Goal: Task Accomplishment & Management: Complete application form

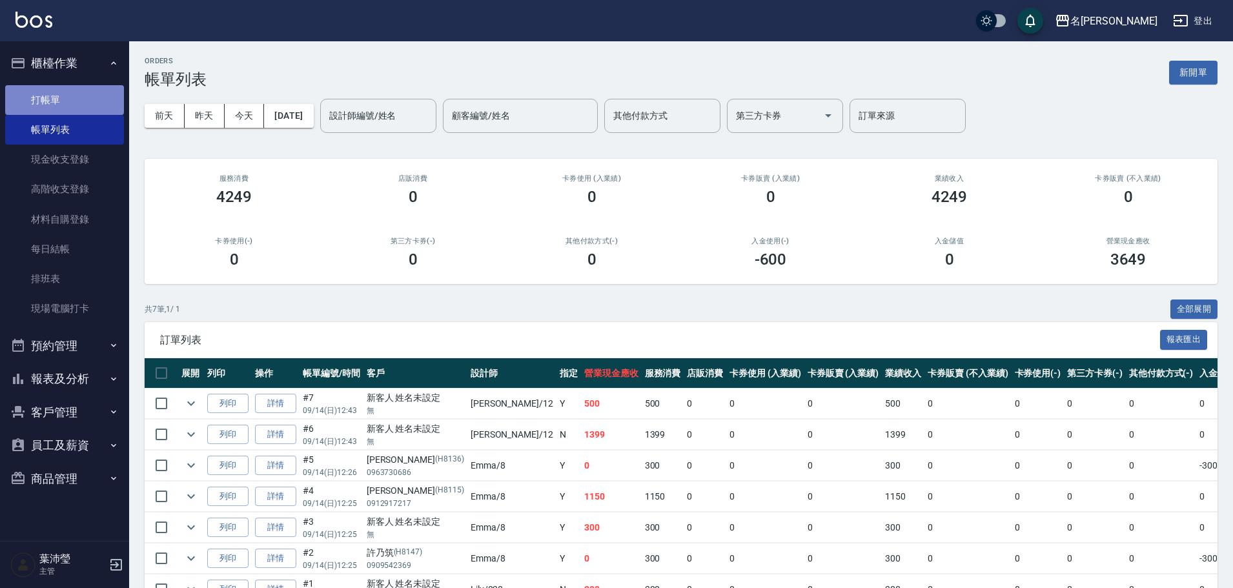
click at [74, 101] on link "打帳單" at bounding box center [64, 100] width 119 height 30
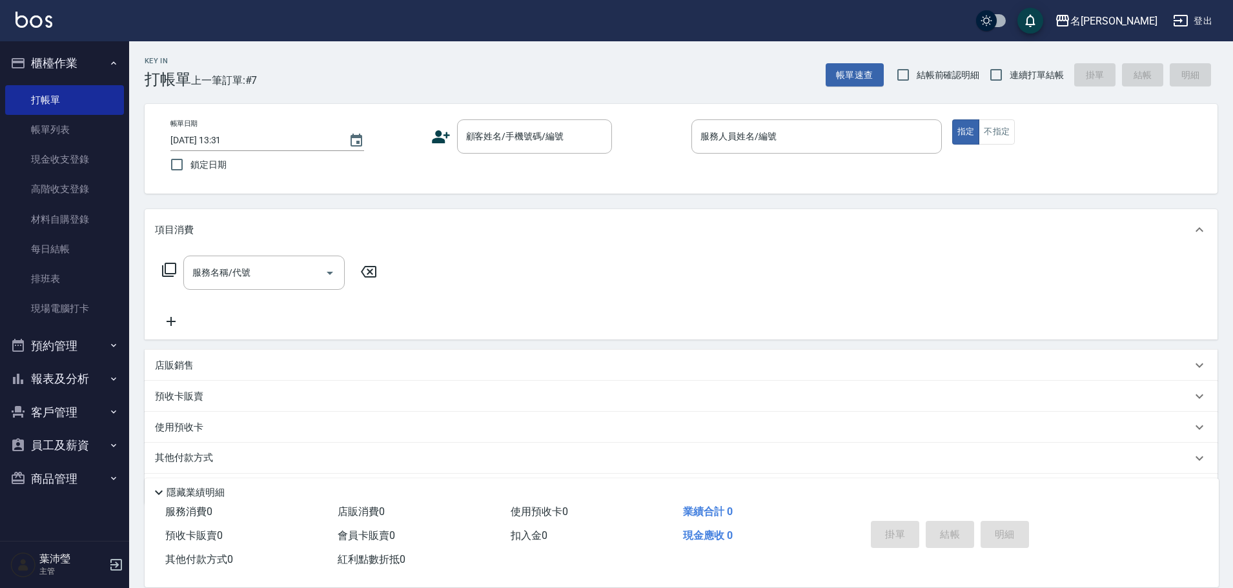
click at [518, 157] on div "帳單日期 [DATE] 13:31 鎖定日期 顧客姓名/手機號碼/編號 顧客姓名/手機號碼/編號 服務人員姓名/編號 服務人員姓名/編號 指定 不指定" at bounding box center [681, 148] width 1042 height 59
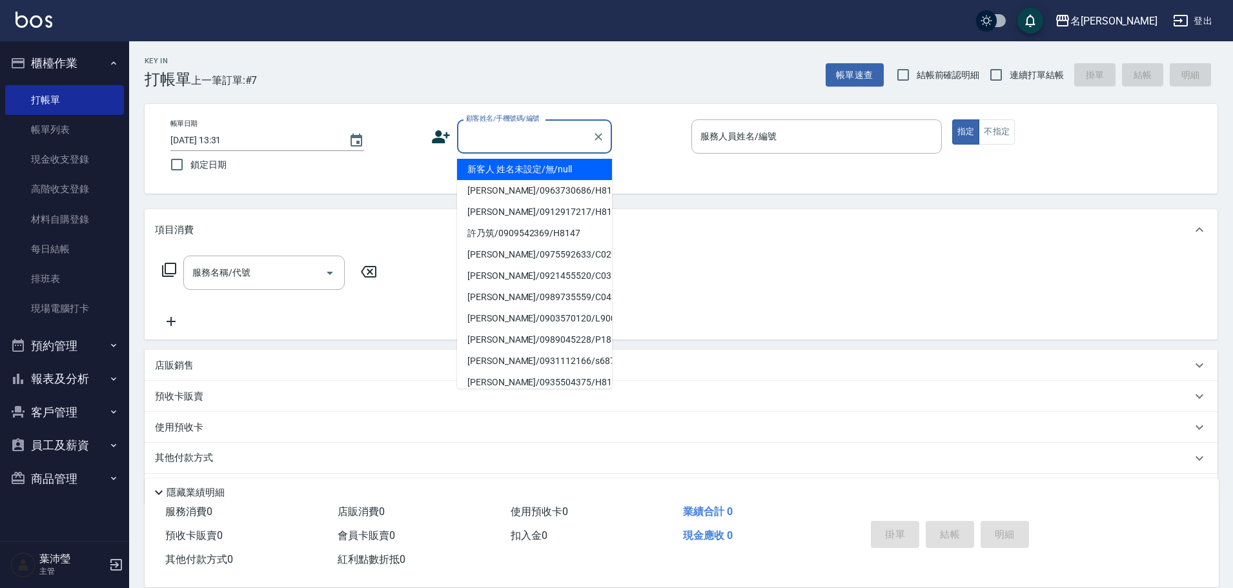
click at [550, 142] on input "顧客姓名/手機號碼/編號" at bounding box center [525, 136] width 124 height 23
click at [553, 166] on li "新客人 姓名未設定/無/null" at bounding box center [534, 169] width 155 height 21
type input "新客人 姓名未設定/無/null"
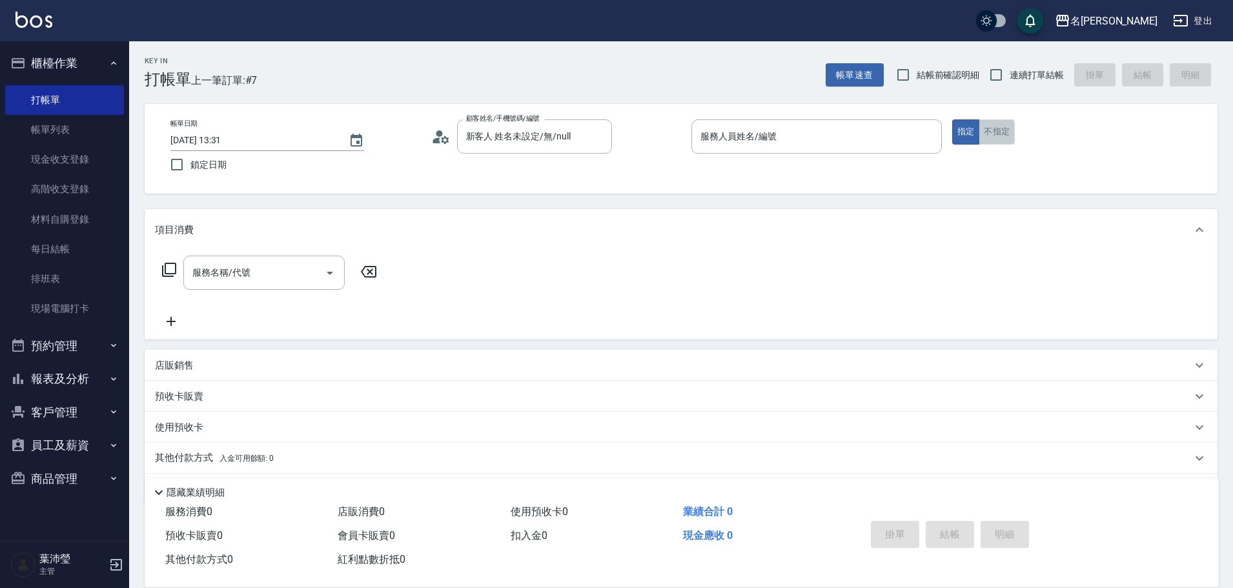
click at [988, 127] on button "不指定" at bounding box center [996, 131] width 36 height 25
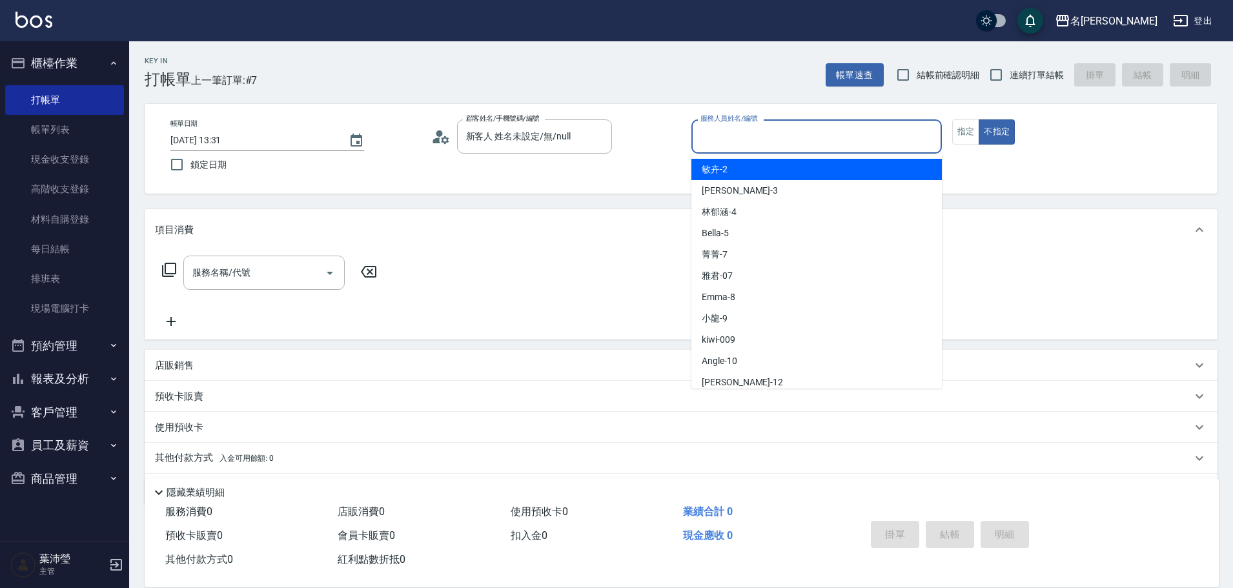
click at [917, 145] on input "服務人員姓名/編號" at bounding box center [816, 136] width 239 height 23
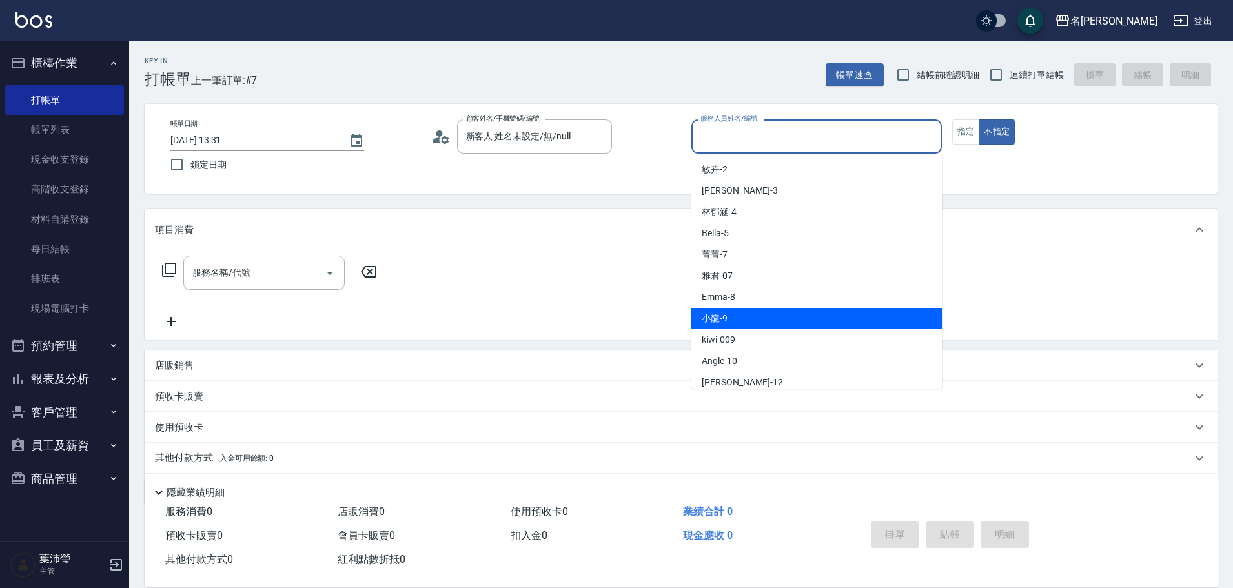
click at [776, 310] on div "小龍 -9" at bounding box center [816, 318] width 250 height 21
type input "小龍-9"
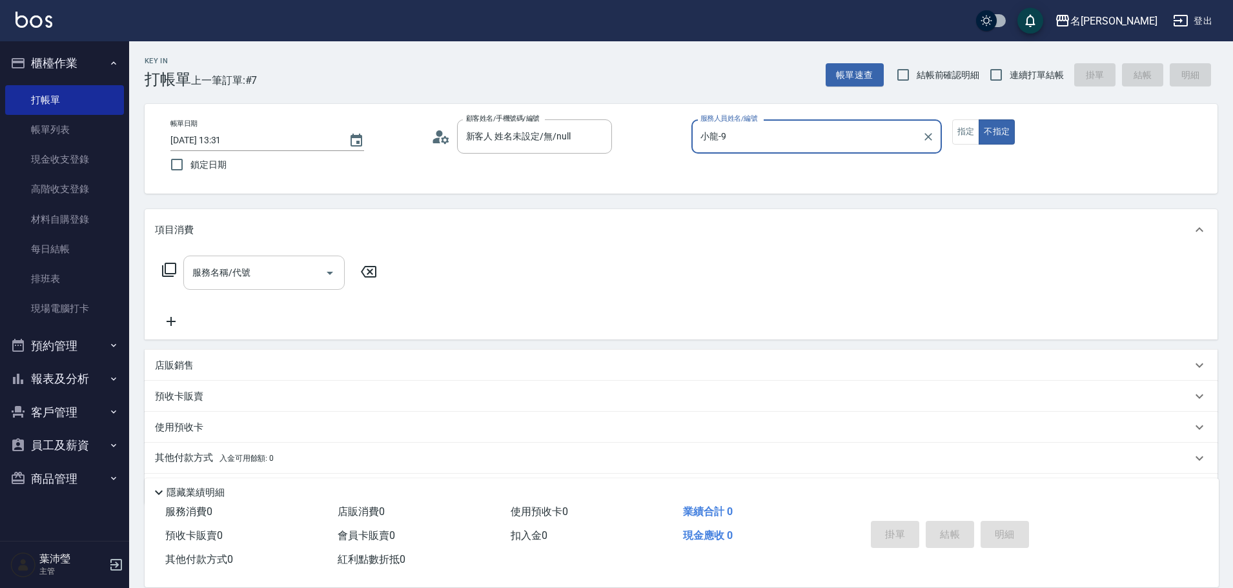
click at [281, 280] on input "服務名稱/代號" at bounding box center [254, 272] width 130 height 23
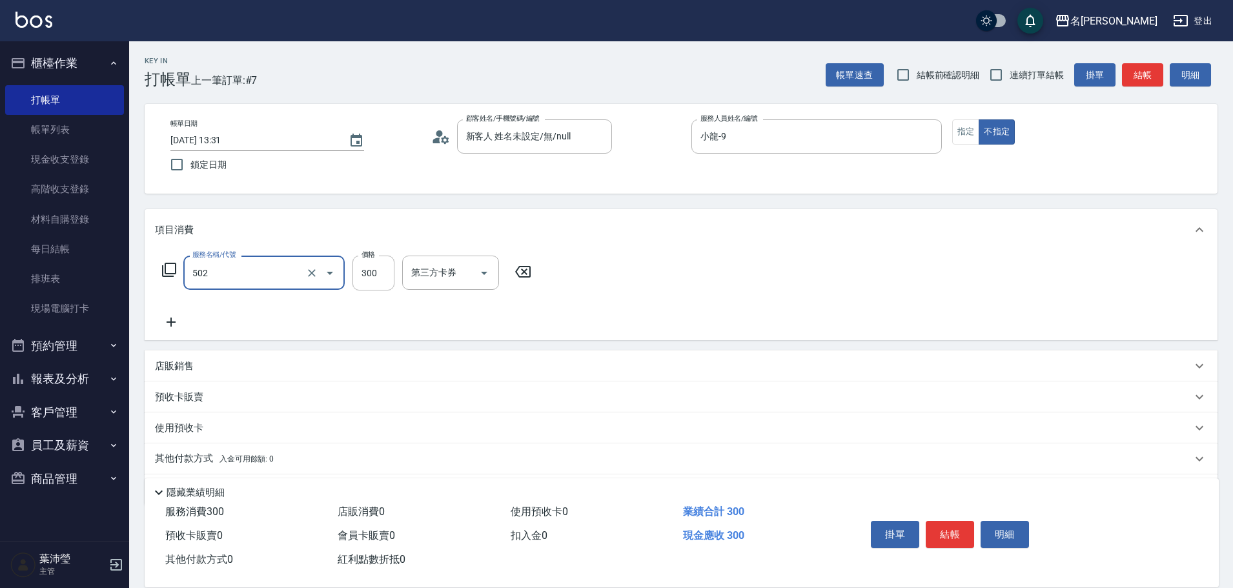
type input "洗髮(502)"
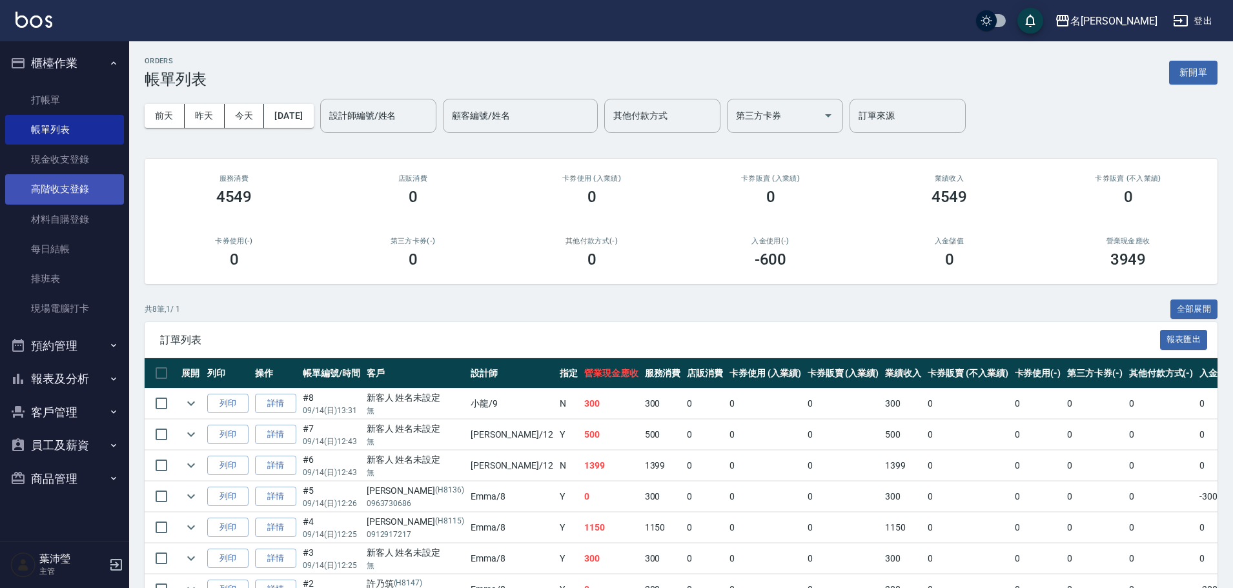
click at [83, 197] on link "高階收支登錄" at bounding box center [64, 189] width 119 height 30
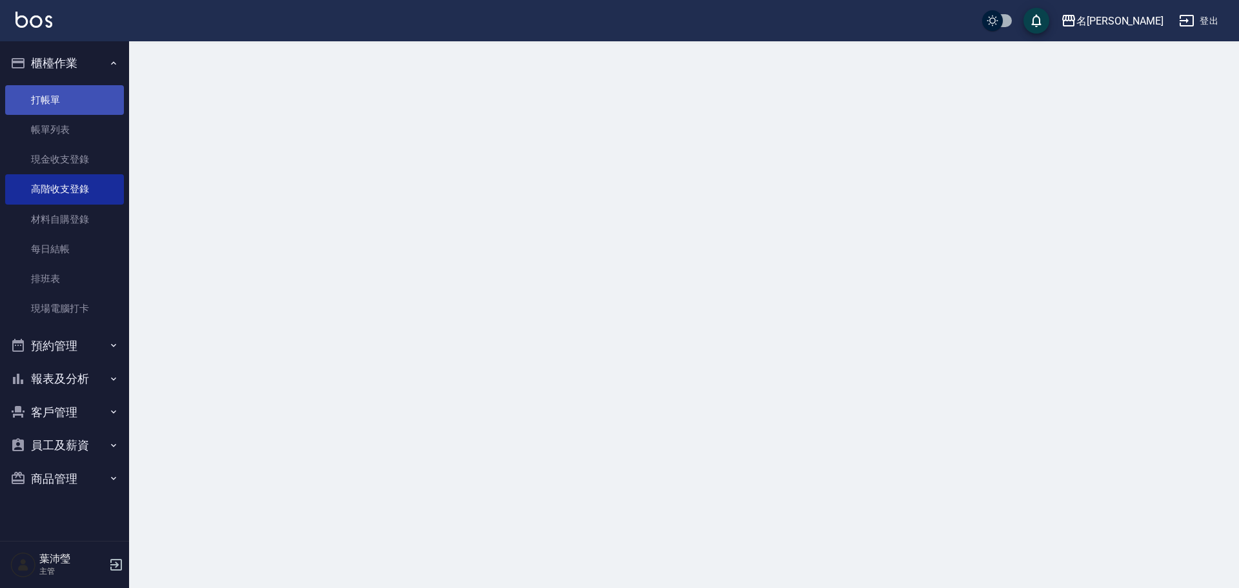
click at [66, 96] on link "打帳單" at bounding box center [64, 100] width 119 height 30
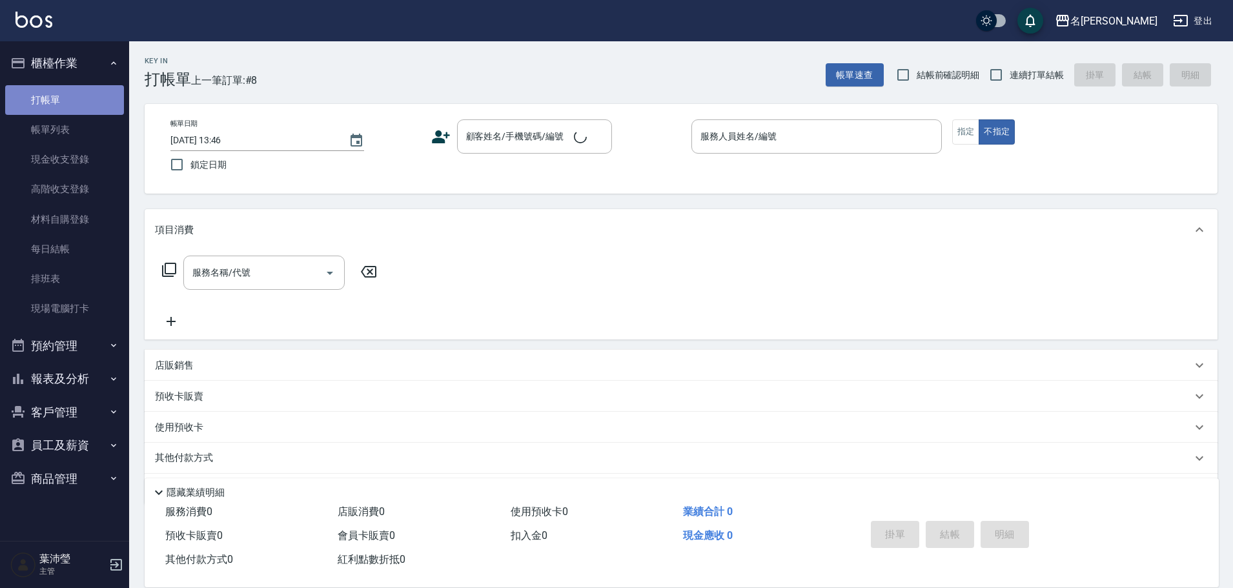
click at [66, 96] on link "打帳單" at bounding box center [64, 100] width 119 height 30
click at [520, 135] on input "顧客姓名/手機號碼/編號" at bounding box center [525, 136] width 124 height 23
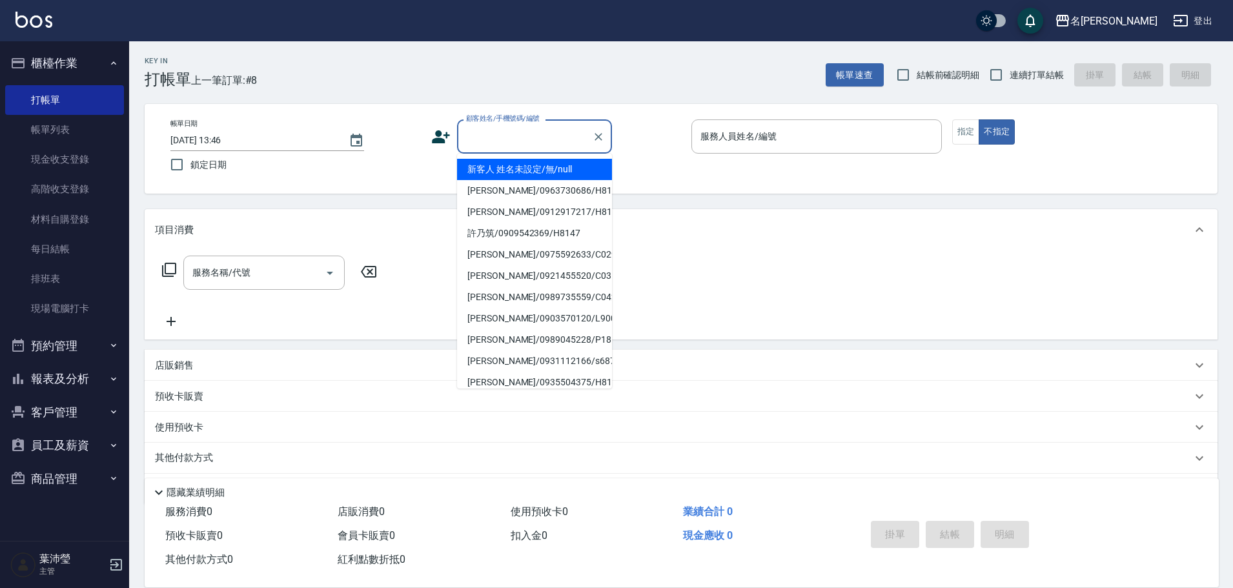
click at [536, 172] on li "新客人 姓名未設定/無/null" at bounding box center [534, 169] width 155 height 21
type input "新客人 姓名未設定/無/null"
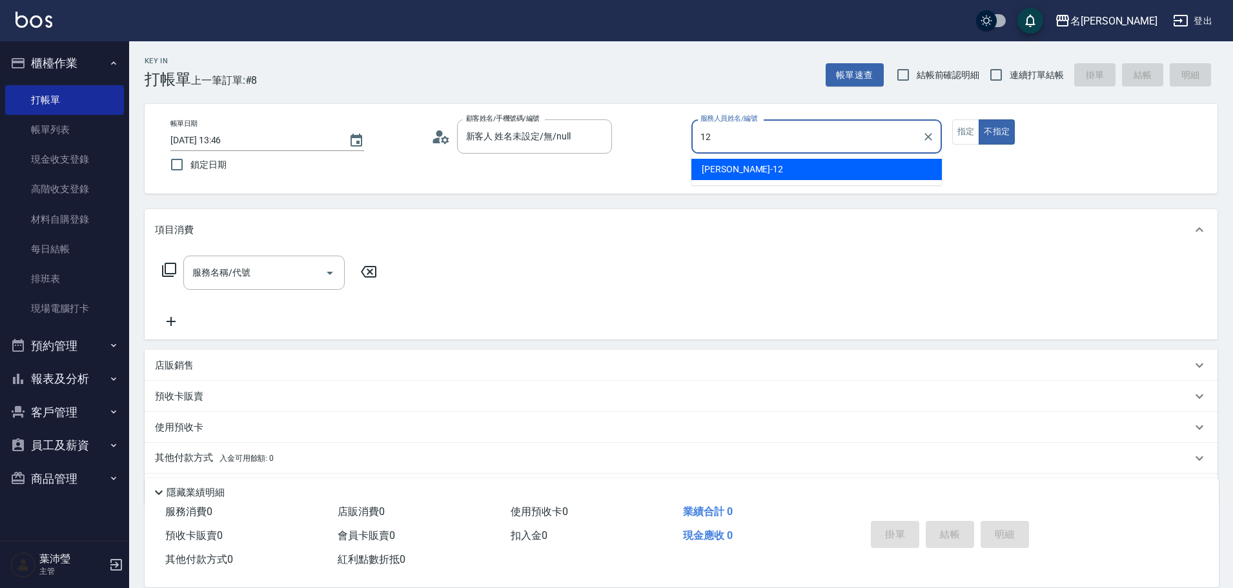
drag, startPoint x: 789, startPoint y: 156, endPoint x: 793, endPoint y: 167, distance: 11.0
click at [789, 157] on ul "[PERSON_NAME] -12" at bounding box center [816, 170] width 250 height 32
click at [793, 167] on div "[PERSON_NAME] -12" at bounding box center [816, 169] width 250 height 21
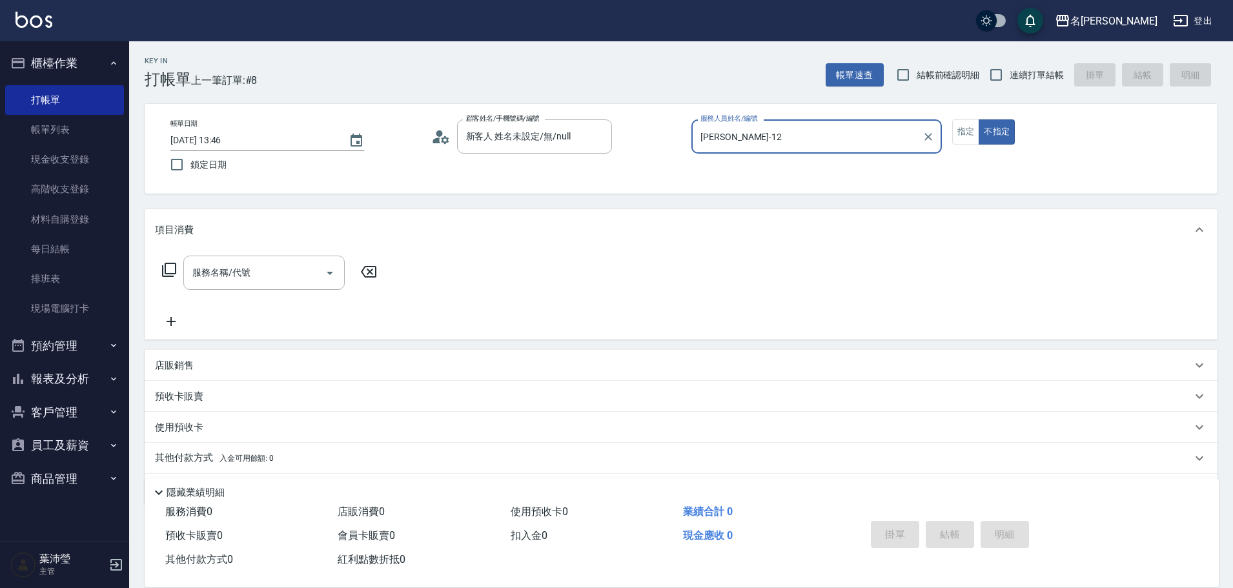
type input "[PERSON_NAME]-12"
click at [169, 272] on icon at bounding box center [168, 269] width 15 height 15
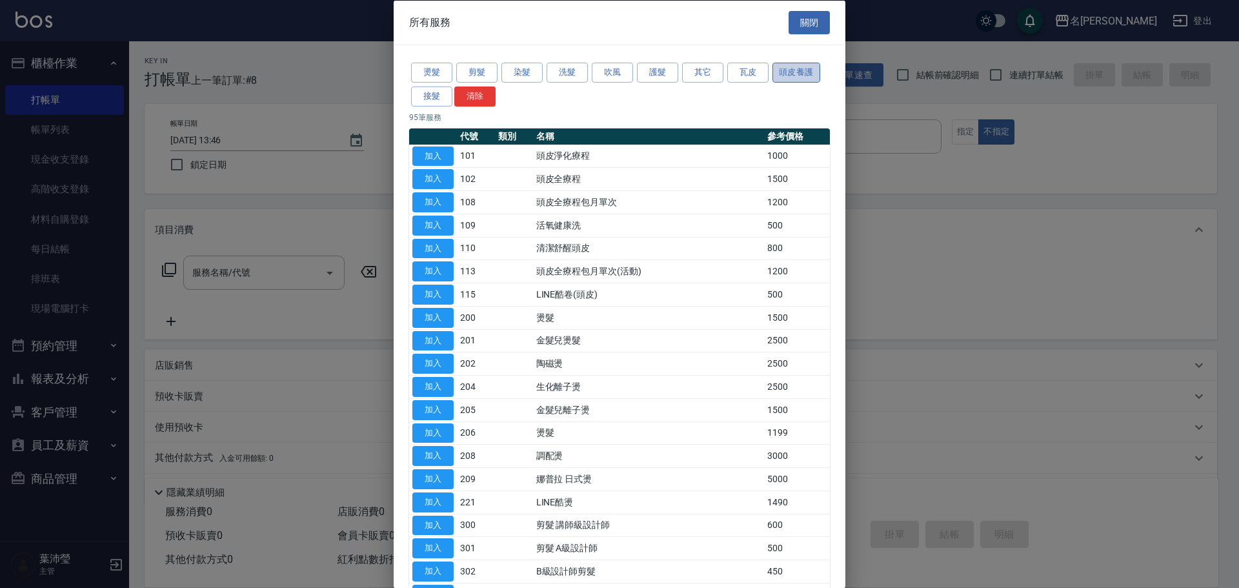
click at [800, 79] on button "頭皮養護" at bounding box center [797, 73] width 48 height 20
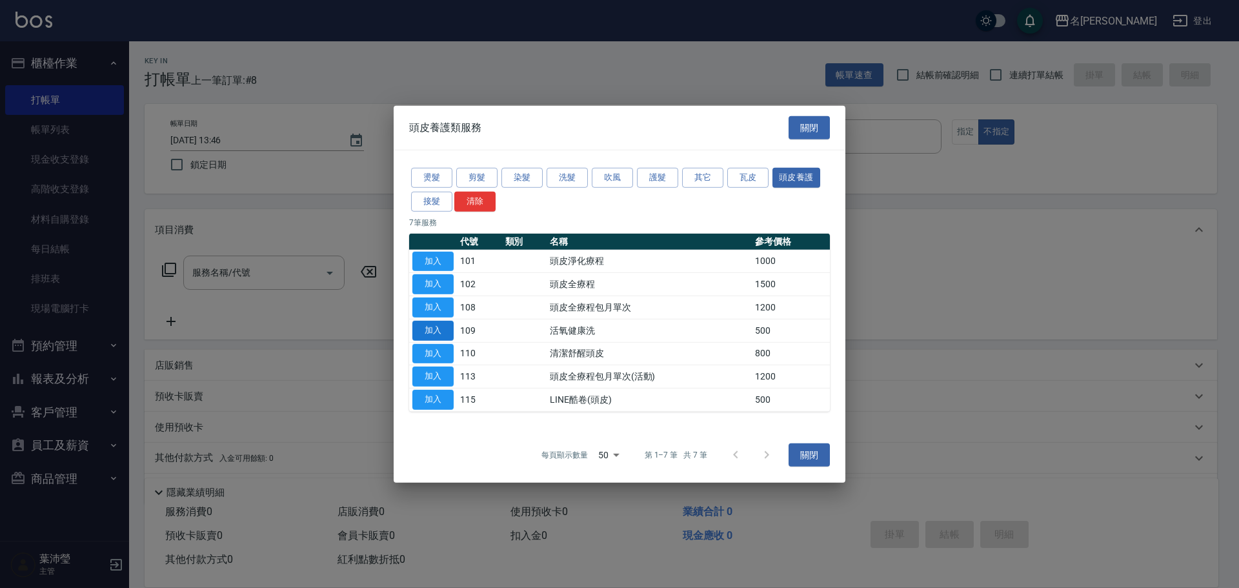
click at [438, 335] on button "加入" at bounding box center [432, 331] width 41 height 20
type input "活氧健康洗(109)"
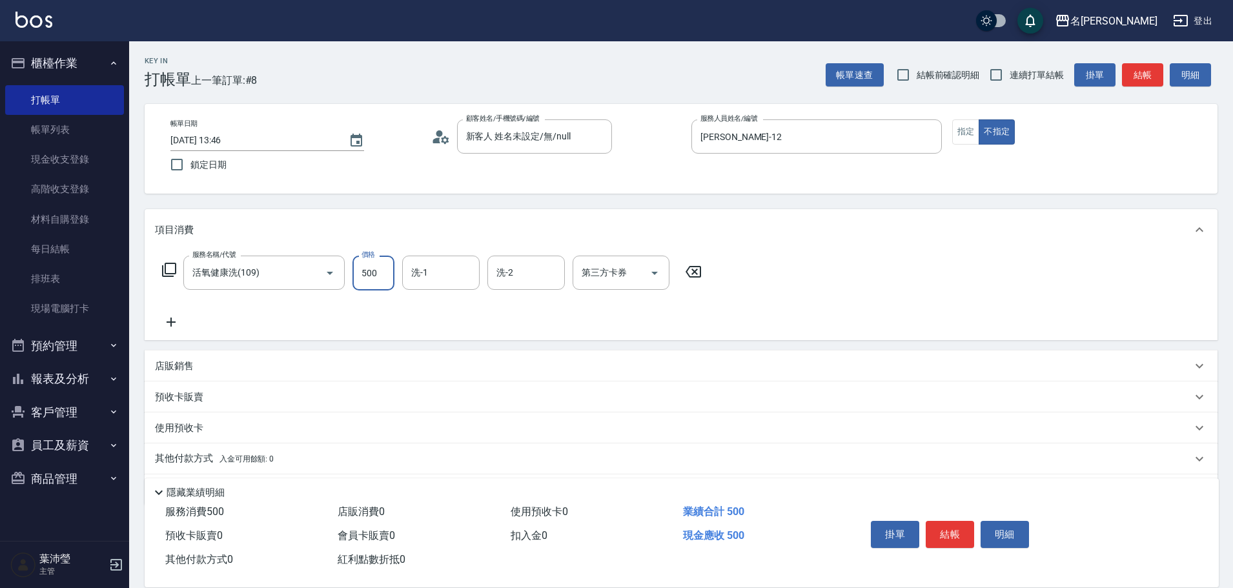
click at [383, 287] on input "500" at bounding box center [373, 273] width 42 height 35
type input "600"
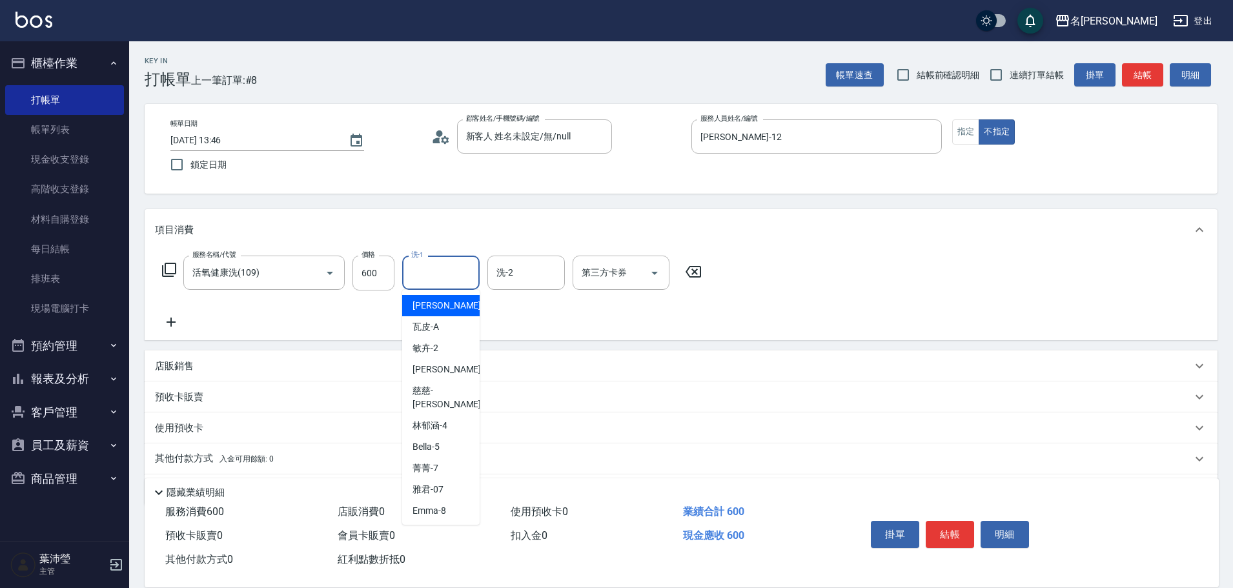
click at [452, 271] on input "洗-1" at bounding box center [441, 272] width 66 height 23
drag, startPoint x: 436, startPoint y: 311, endPoint x: 247, endPoint y: 260, distance: 195.9
click at [435, 310] on span "[PERSON_NAME] -19" at bounding box center [452, 306] width 81 height 14
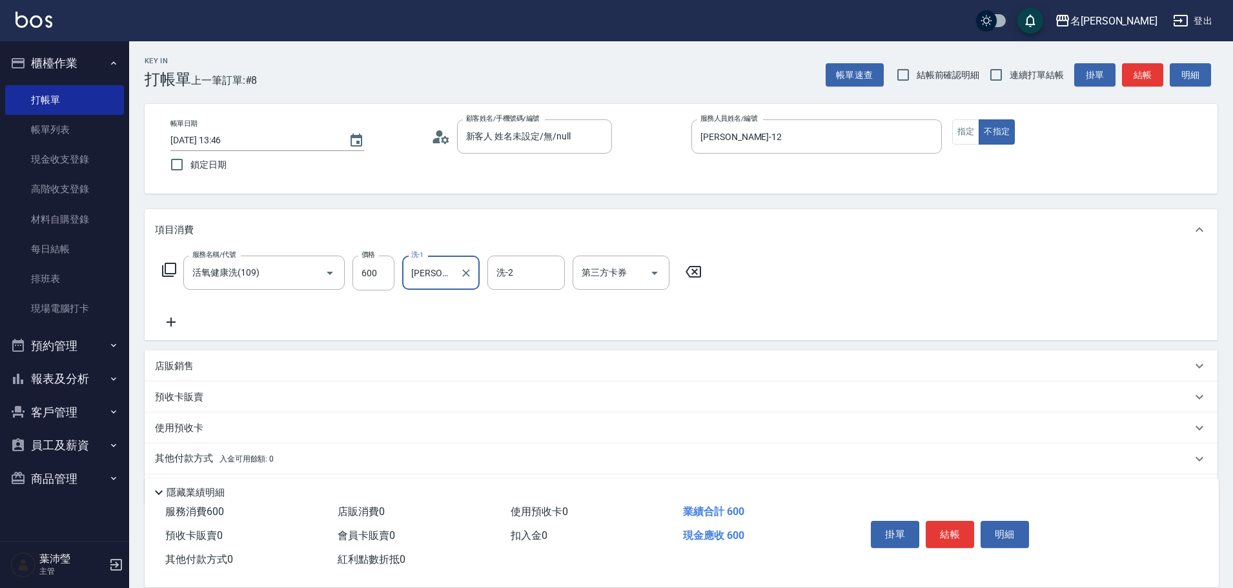
type input "[PERSON_NAME]-19"
click at [174, 263] on icon at bounding box center [168, 269] width 15 height 15
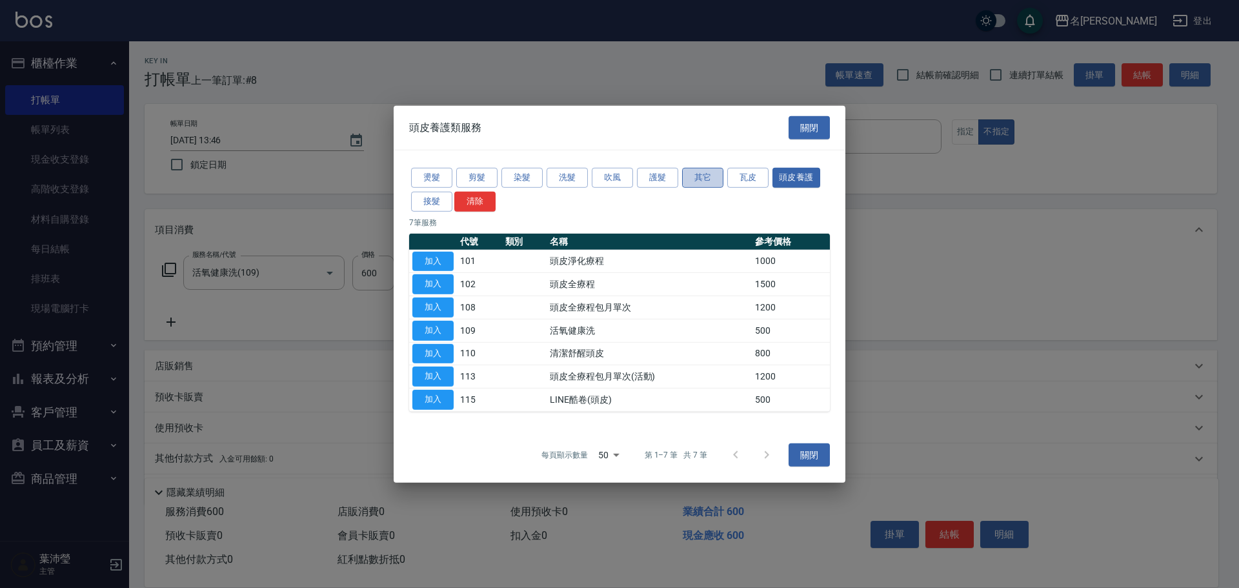
click at [705, 177] on button "其它" at bounding box center [702, 178] width 41 height 20
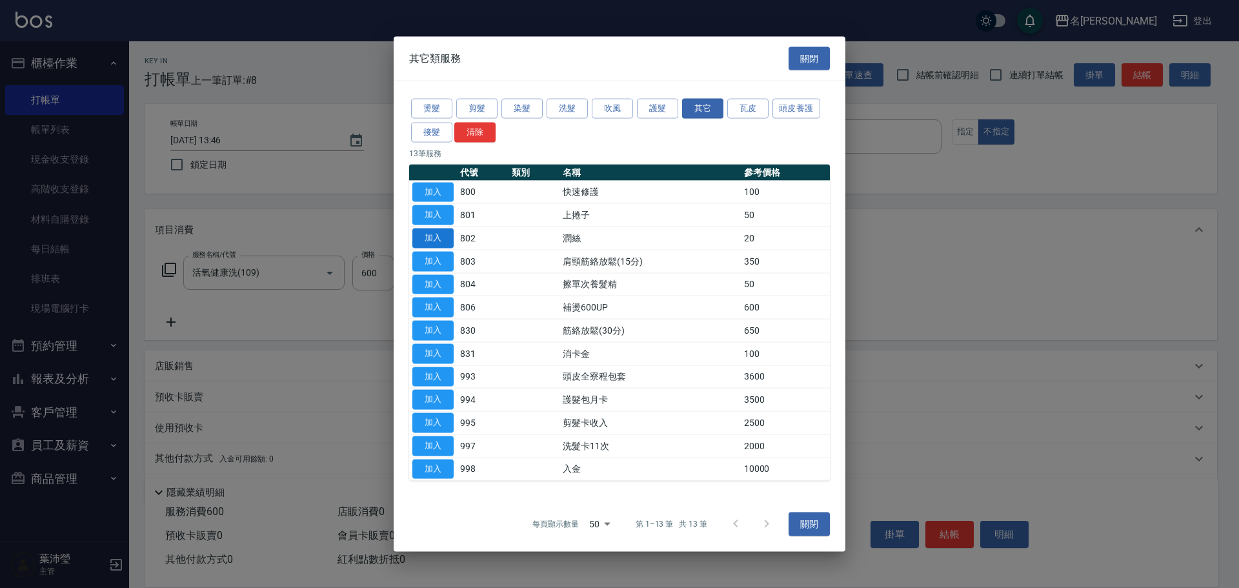
click at [434, 234] on button "加入" at bounding box center [432, 238] width 41 height 20
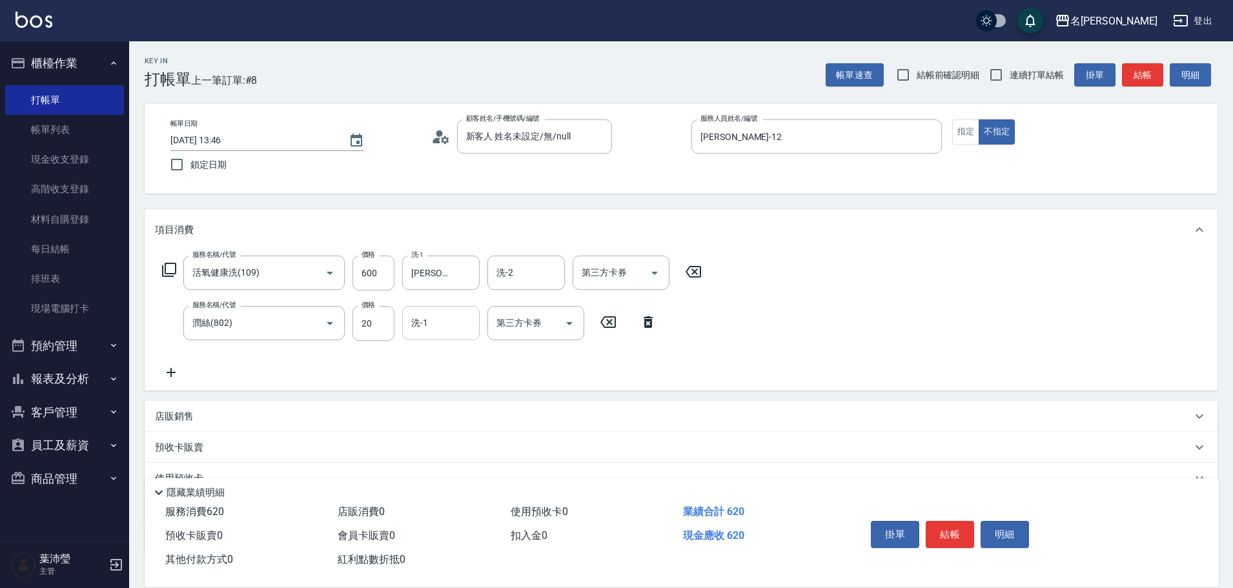
click at [426, 329] on input "洗-1" at bounding box center [441, 323] width 66 height 23
click at [438, 353] on span "[PERSON_NAME] -19" at bounding box center [452, 356] width 81 height 14
type input "[PERSON_NAME]-19"
click at [949, 528] on button "結帳" at bounding box center [950, 534] width 48 height 27
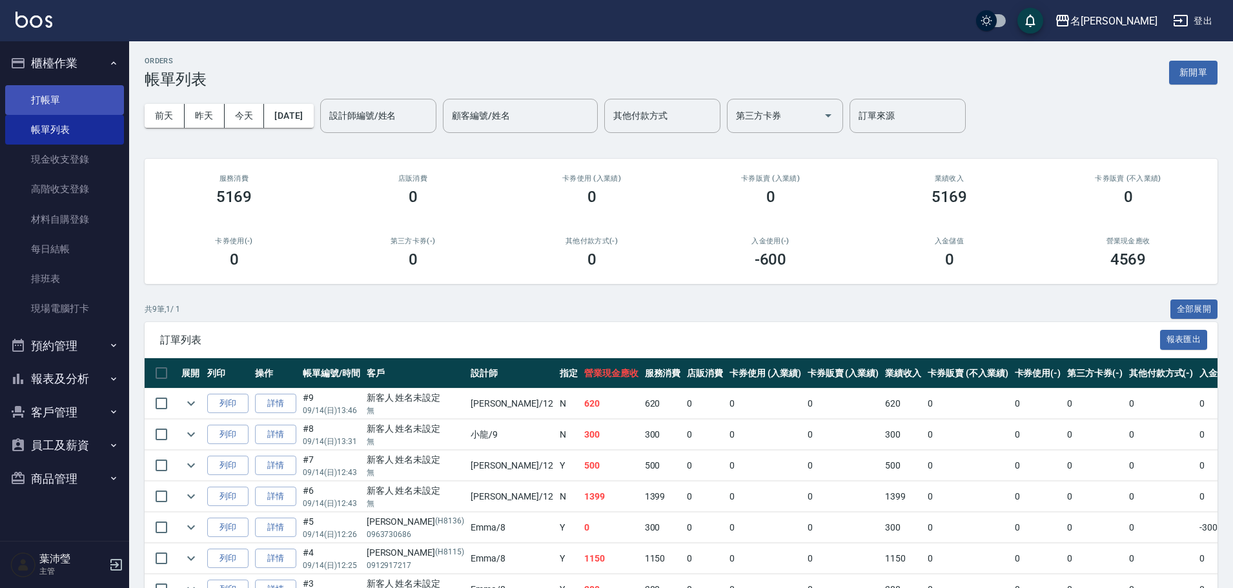
click at [63, 102] on link "打帳單" at bounding box center [64, 100] width 119 height 30
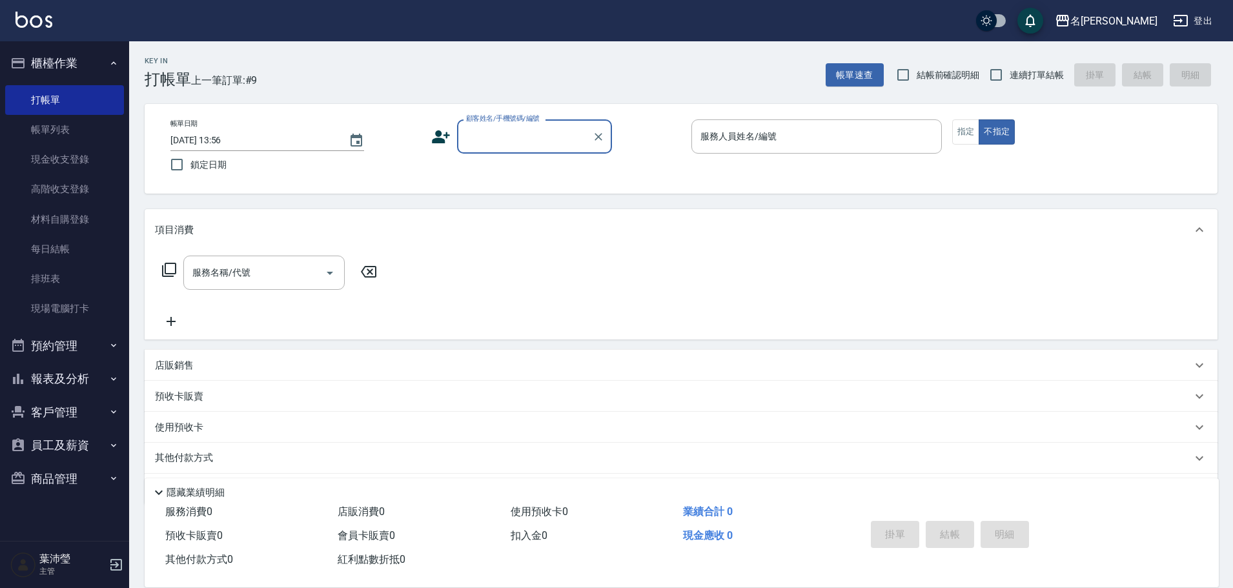
click at [520, 136] on input "顧客姓名/手機號碼/編號" at bounding box center [525, 136] width 124 height 23
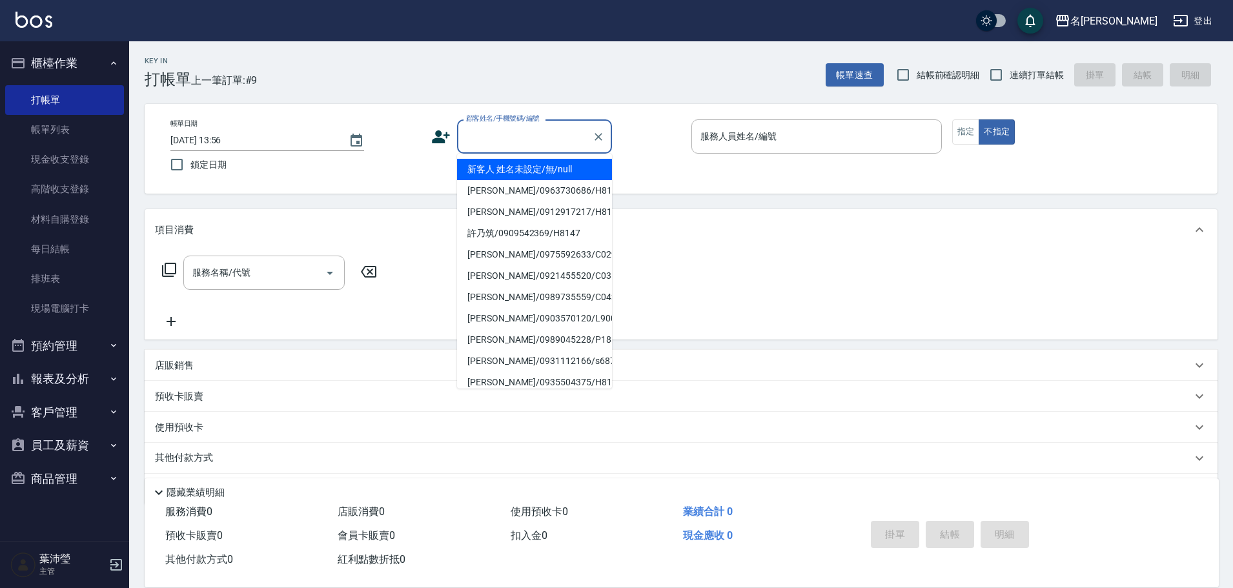
click at [521, 164] on li "新客人 姓名未設定/無/null" at bounding box center [534, 169] width 155 height 21
type input "新客人 姓名未設定/無/null"
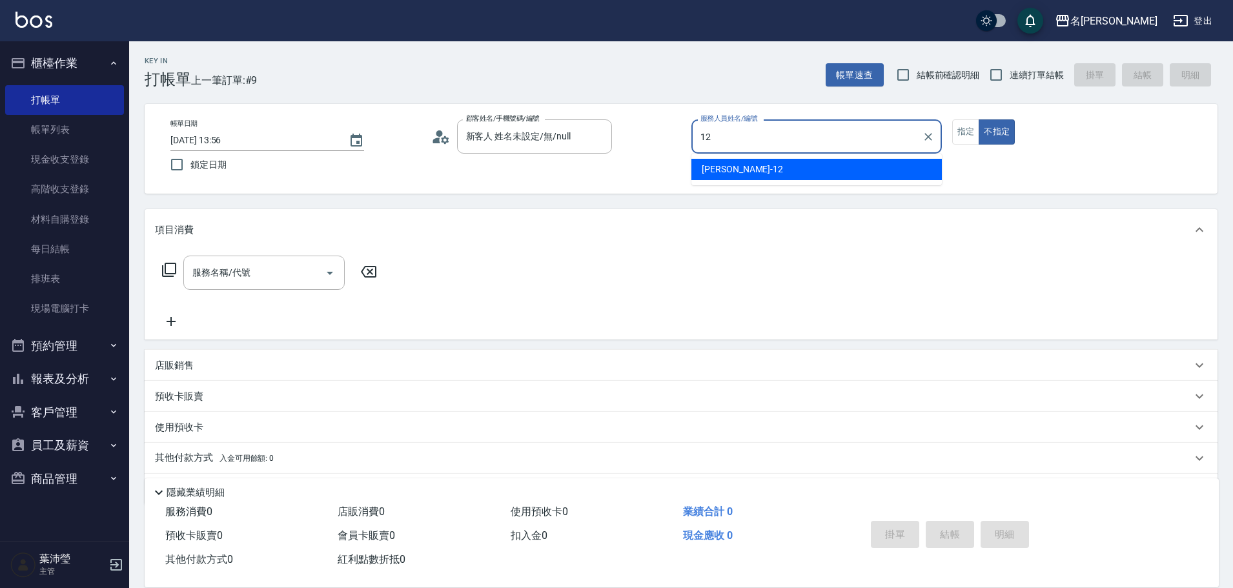
click at [751, 176] on div "[PERSON_NAME] -12" at bounding box center [816, 169] width 250 height 21
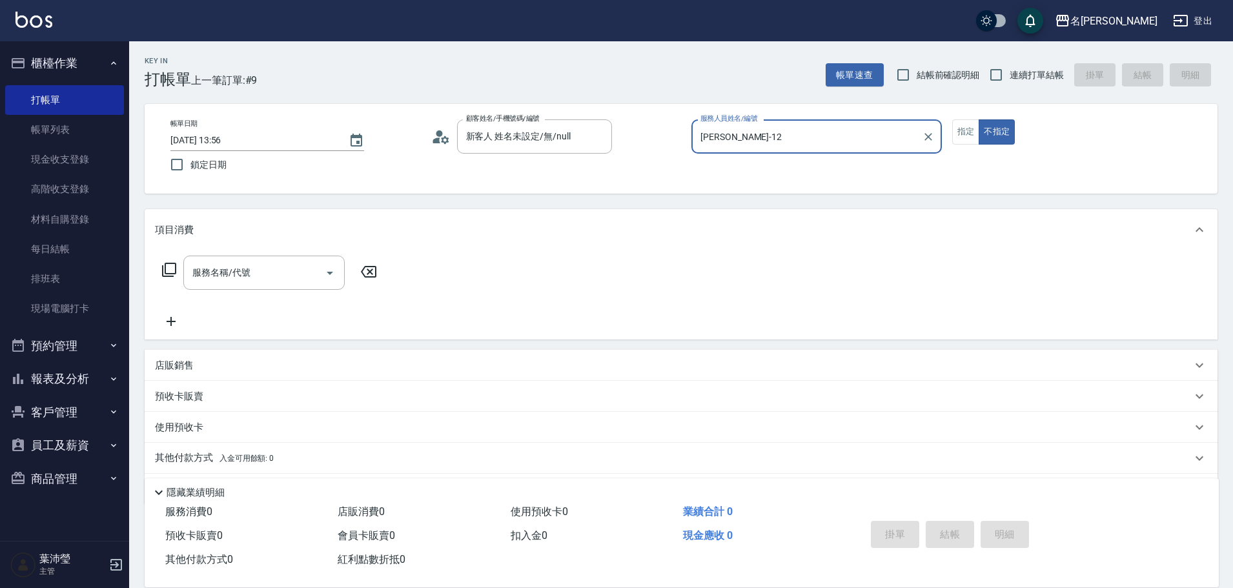
type input "[PERSON_NAME]-12"
click at [174, 269] on icon at bounding box center [168, 269] width 15 height 15
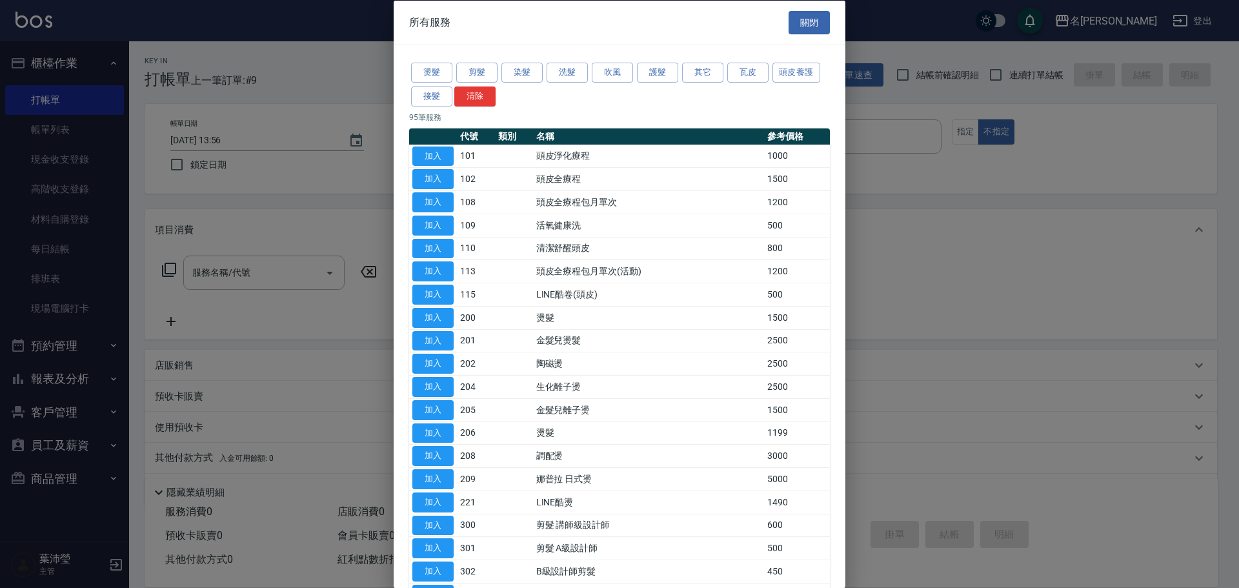
click at [798, 72] on button "頭皮養護" at bounding box center [797, 73] width 48 height 20
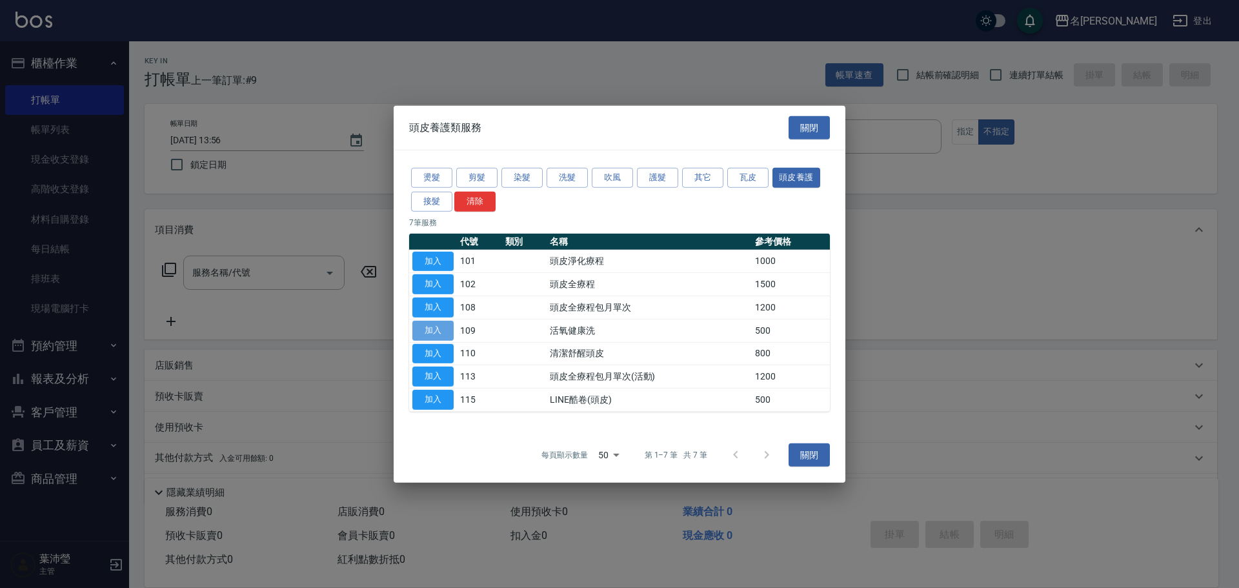
click at [424, 328] on button "加入" at bounding box center [432, 331] width 41 height 20
type input "活氧健康洗(109)"
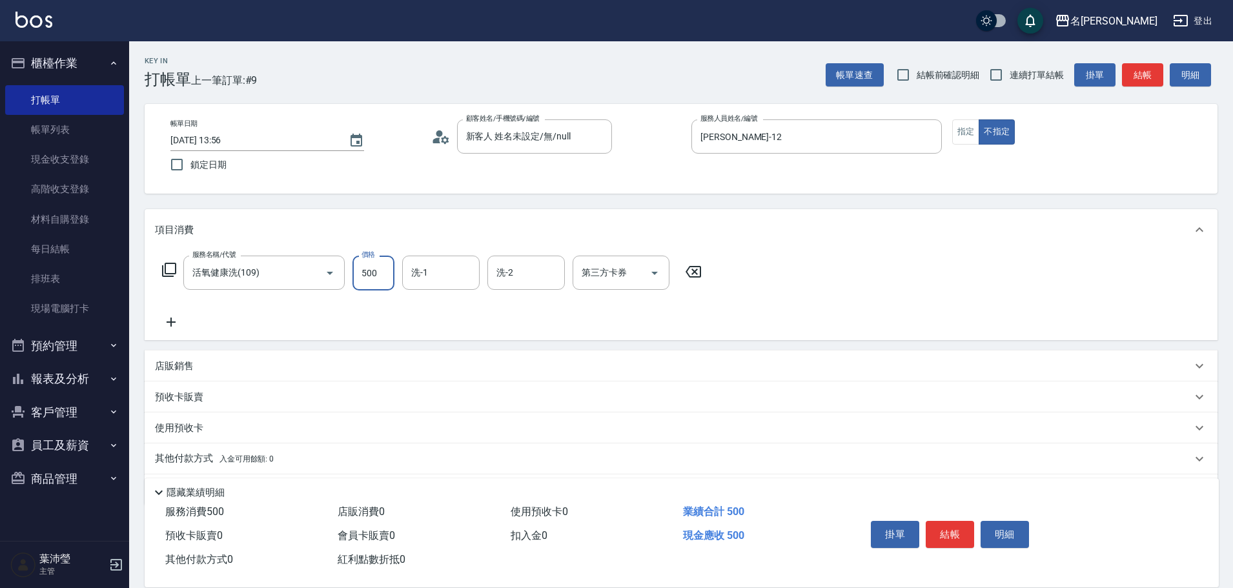
click at [367, 269] on input "500" at bounding box center [373, 273] width 42 height 35
type input "600"
click at [443, 283] on input "洗-1" at bounding box center [441, 272] width 66 height 23
click at [449, 298] on div "[PERSON_NAME] -19" at bounding box center [440, 305] width 77 height 21
type input "[PERSON_NAME]-19"
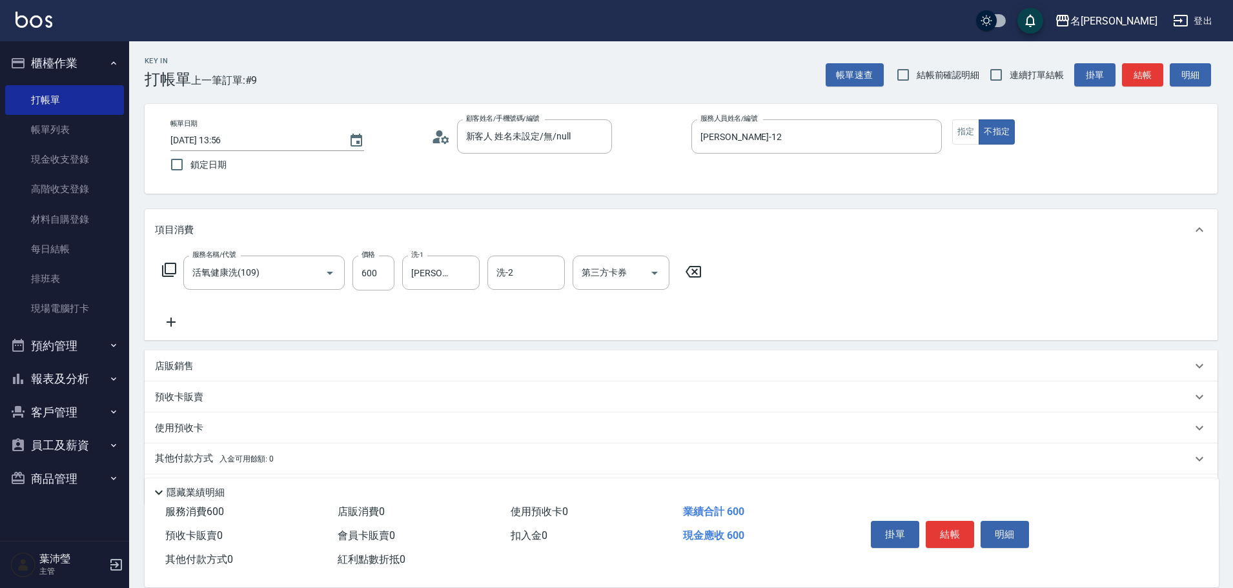
drag, startPoint x: 163, startPoint y: 269, endPoint x: 170, endPoint y: 271, distance: 7.0
click at [165, 269] on div "服務名稱/代號 活氧健康洗(109) 服務名稱/代號 價格 600 價格 洗-1 宥蓁-19 洗-1 洗-2 洗-2 第三方卡券 第三方卡券" at bounding box center [432, 273] width 554 height 35
click at [175, 274] on icon at bounding box center [169, 270] width 14 height 14
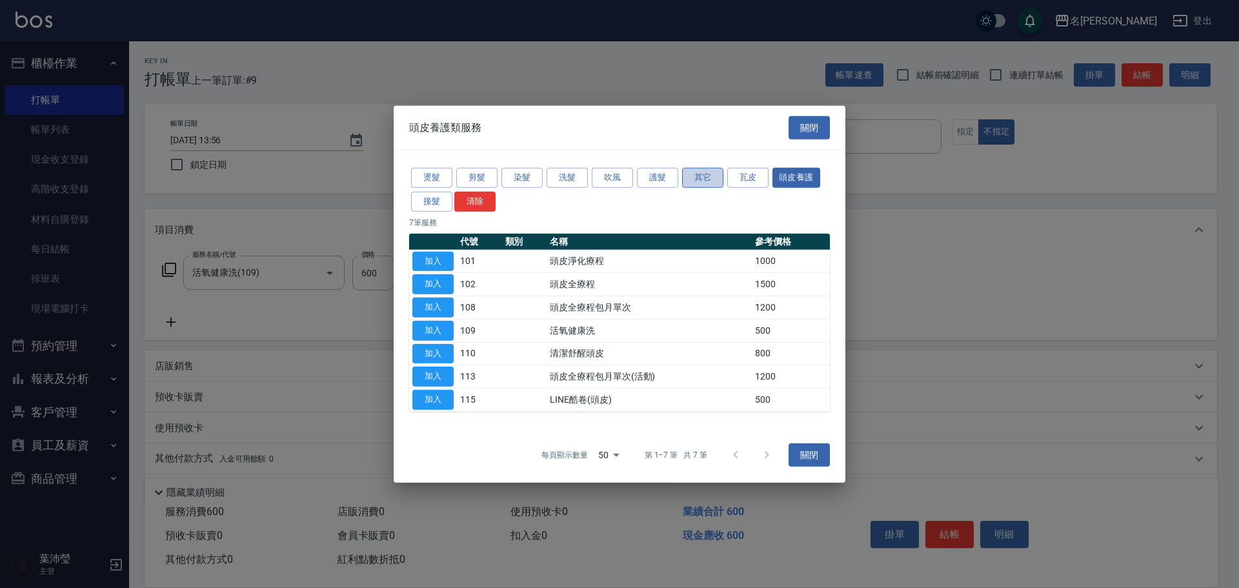
click at [697, 177] on button "其它" at bounding box center [702, 178] width 41 height 20
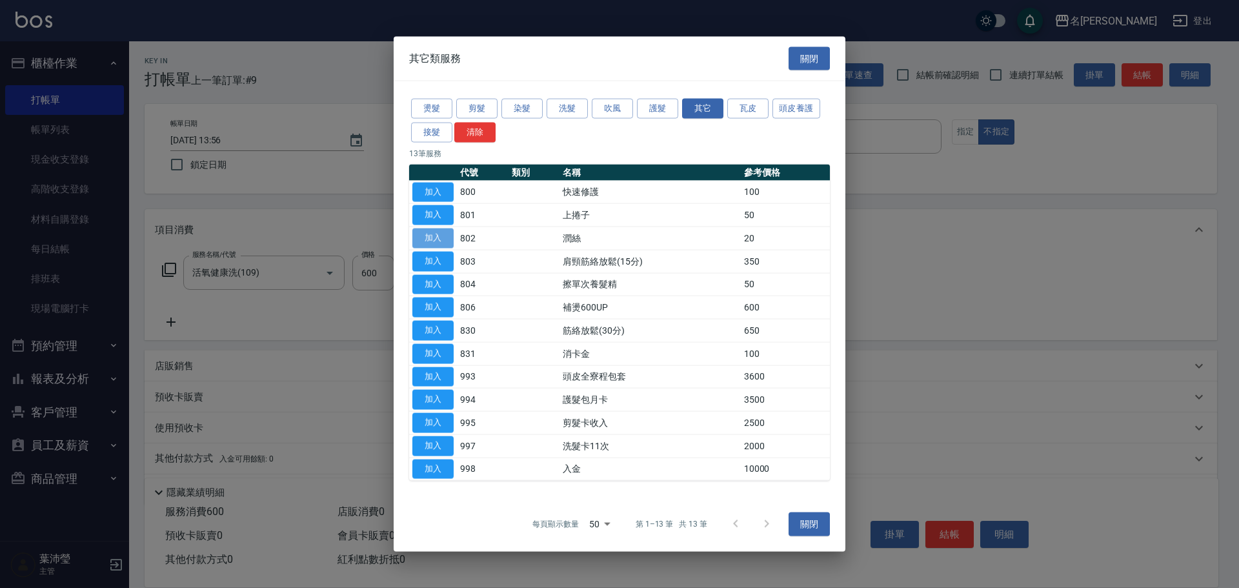
click at [438, 232] on button "加入" at bounding box center [432, 238] width 41 height 20
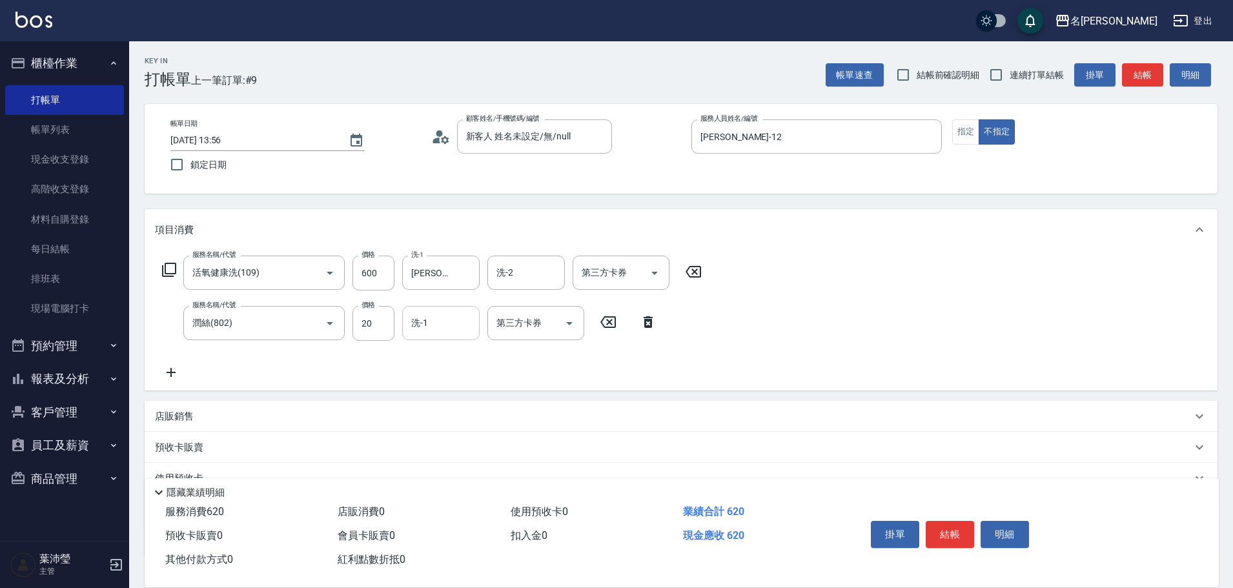
click at [433, 319] on input "洗-1" at bounding box center [441, 323] width 66 height 23
click at [446, 356] on div "[PERSON_NAME] -19" at bounding box center [440, 355] width 77 height 21
type input "[PERSON_NAME]-19"
click at [951, 524] on button "結帳" at bounding box center [950, 534] width 48 height 27
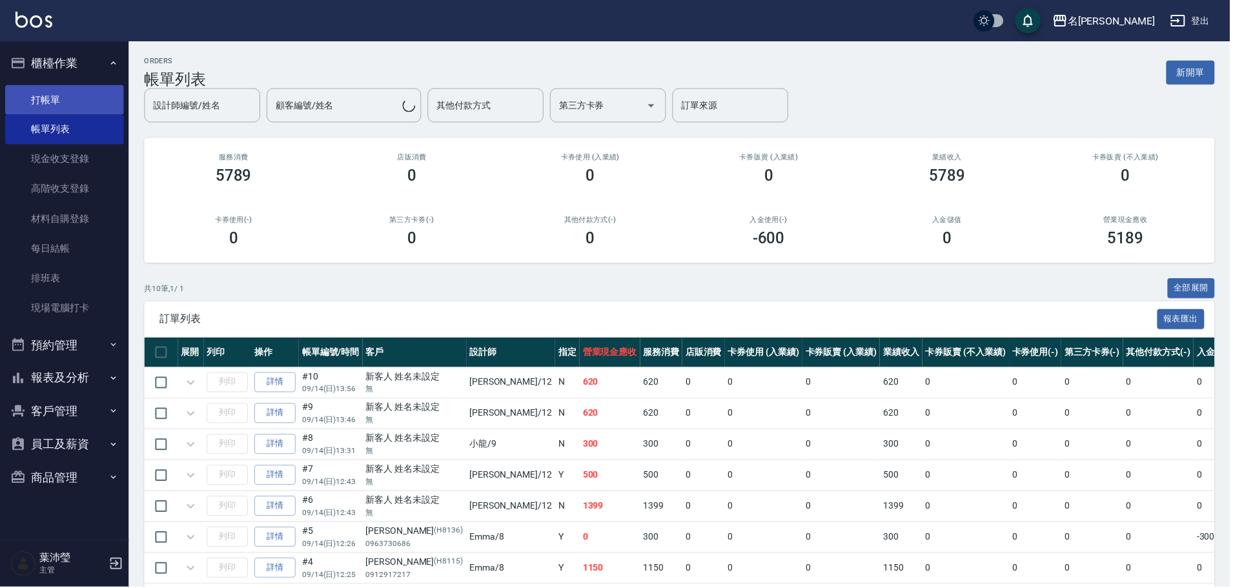
click at [83, 112] on link "打帳單" at bounding box center [64, 100] width 119 height 30
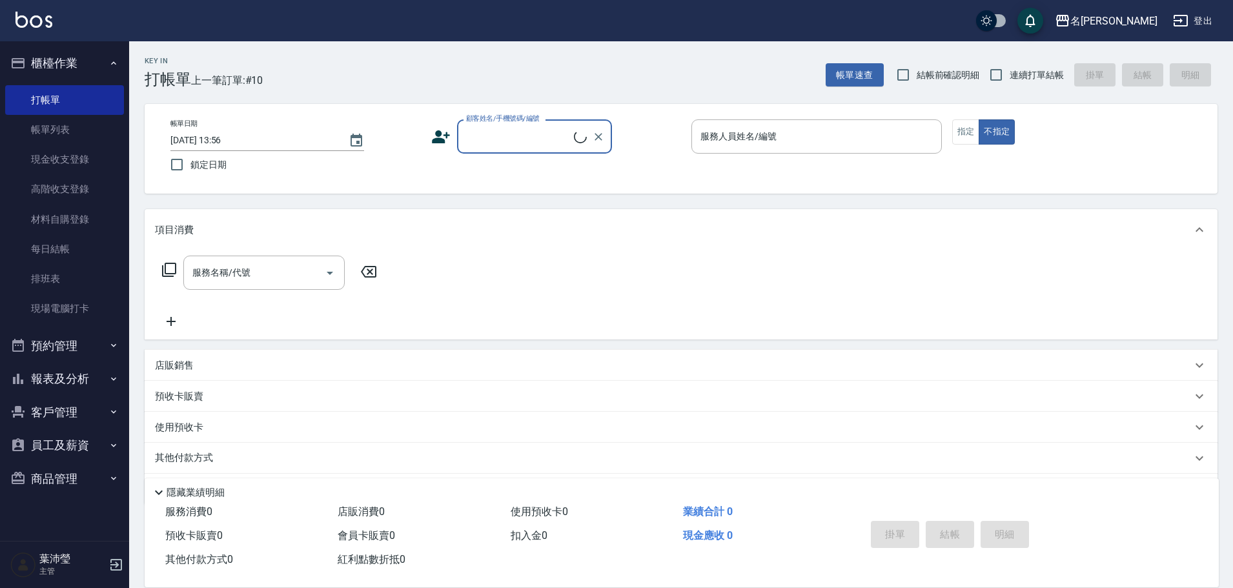
click at [492, 128] on input "顧客姓名/手機號碼/編號" at bounding box center [518, 136] width 111 height 23
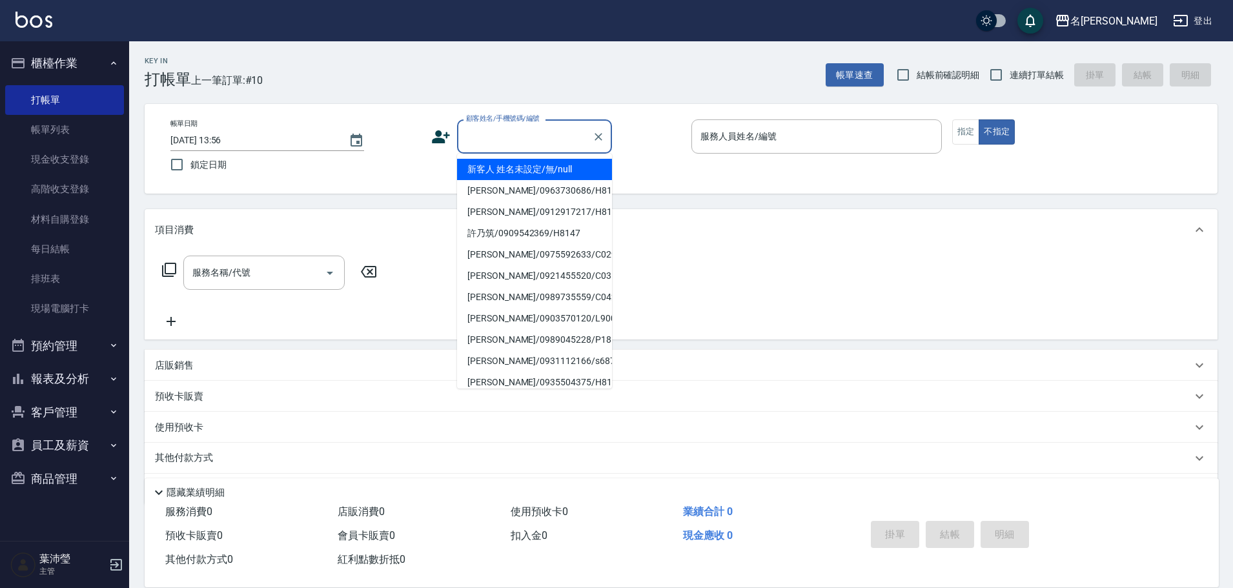
click at [505, 172] on li "新客人 姓名未設定/無/null" at bounding box center [534, 169] width 155 height 21
type input "新客人 姓名未設定/無/null"
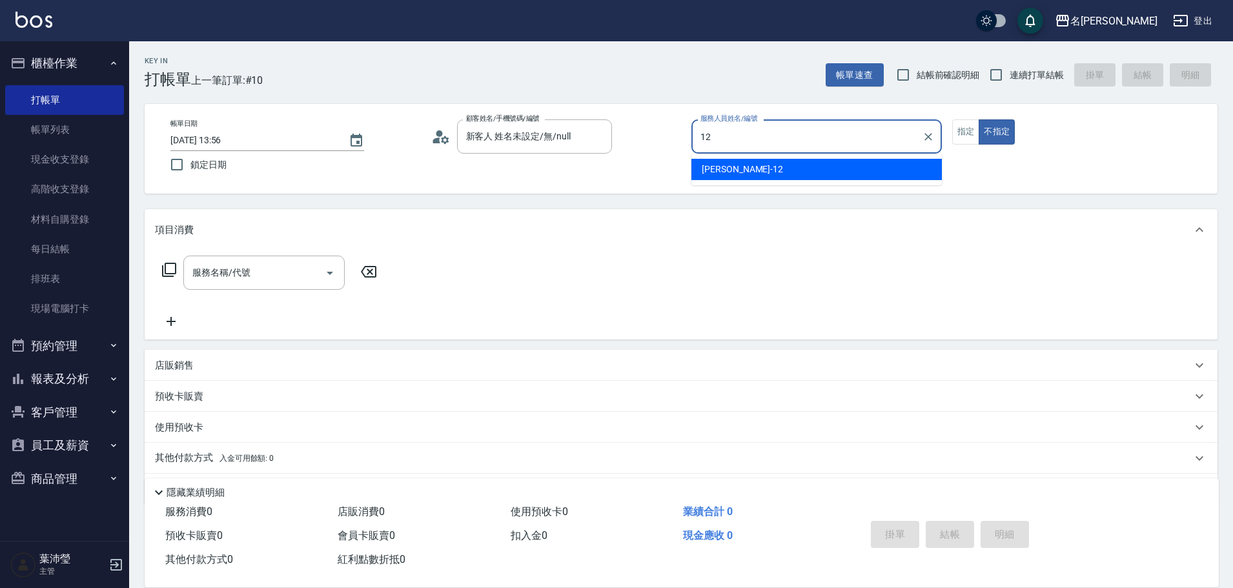
click at [806, 172] on div "[PERSON_NAME] -12" at bounding box center [816, 169] width 250 height 21
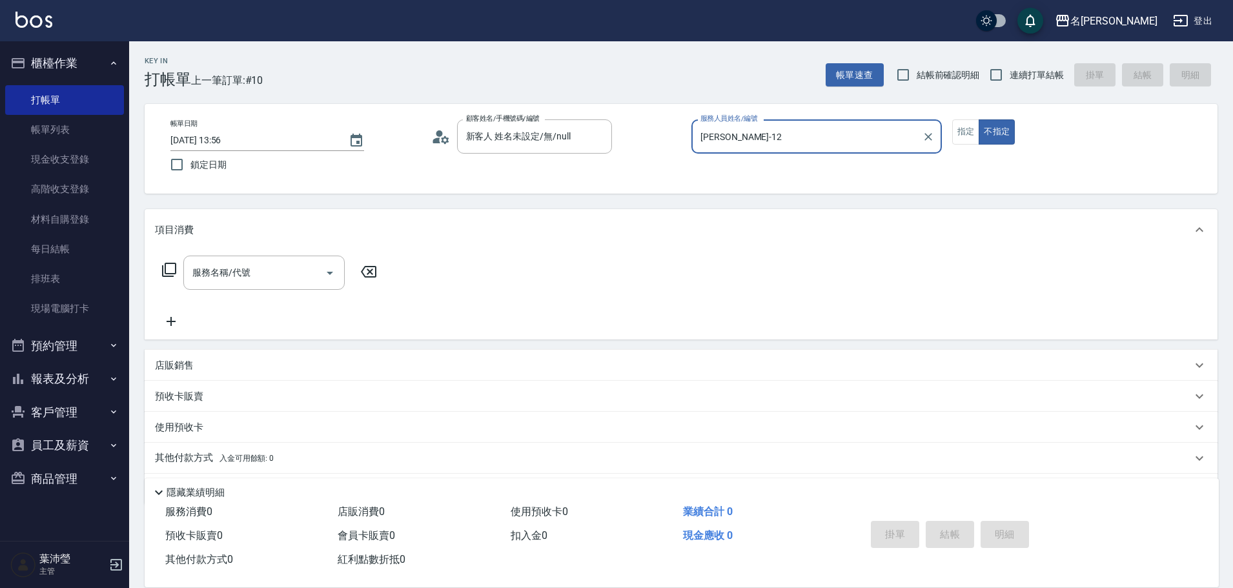
type input "[PERSON_NAME]-12"
click at [169, 265] on icon at bounding box center [168, 269] width 15 height 15
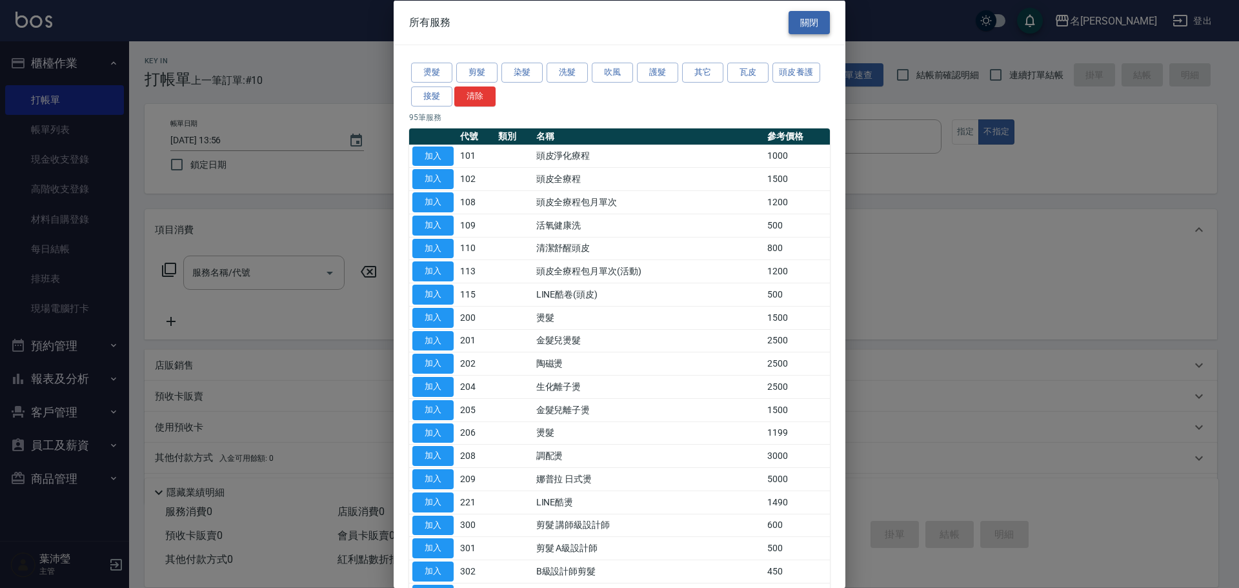
click at [796, 29] on button "關閉" at bounding box center [809, 22] width 41 height 24
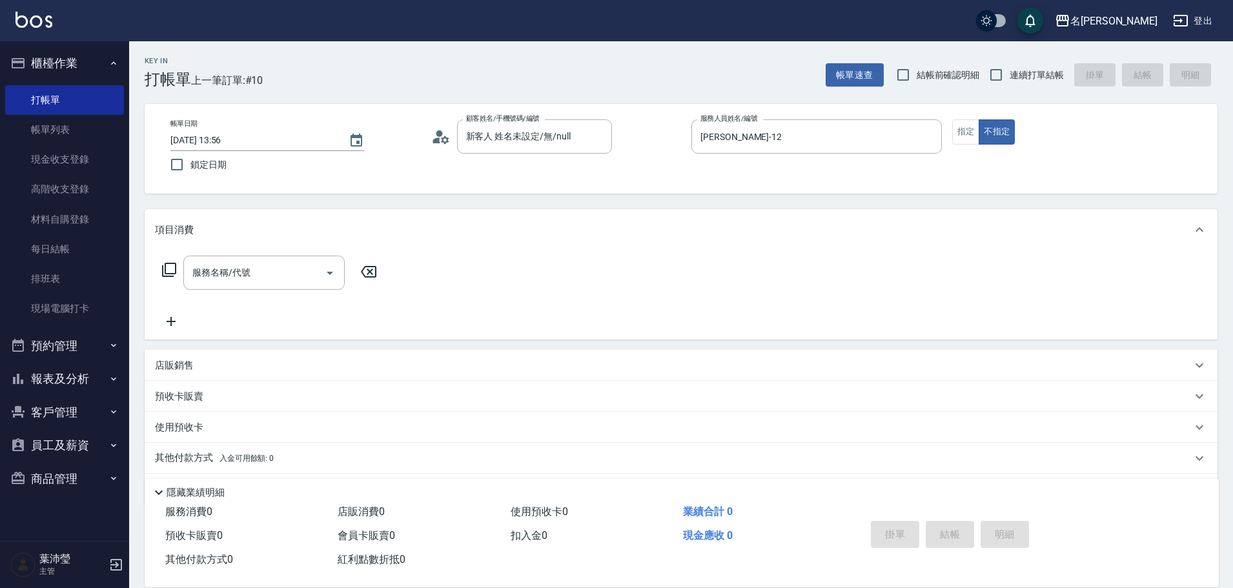
scroll to position [41, 0]
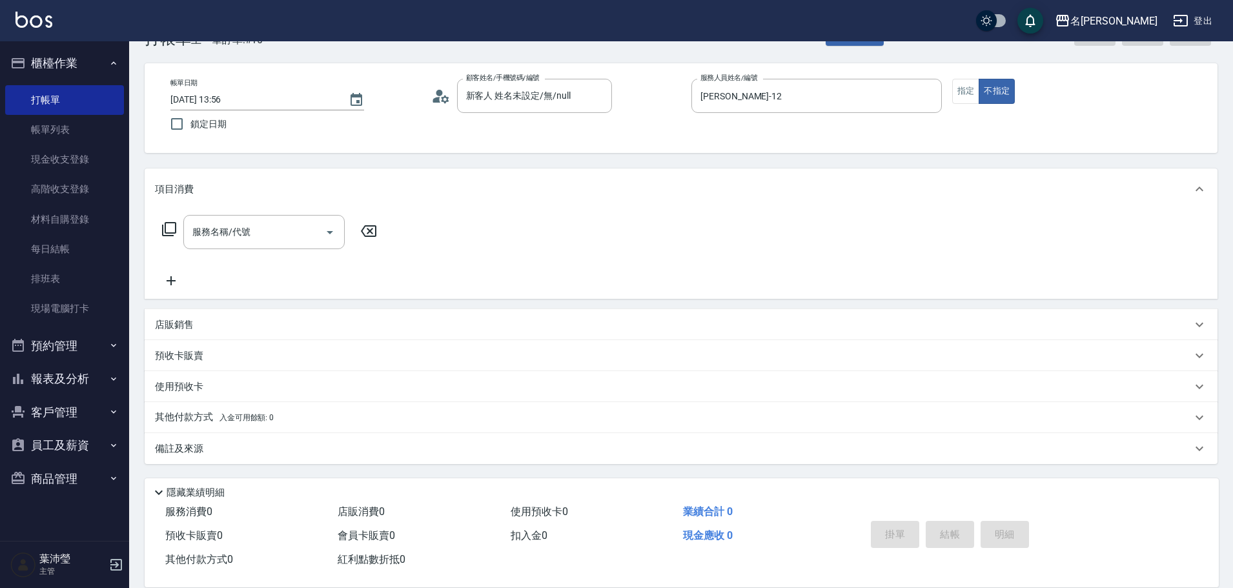
click at [163, 324] on p "店販銷售" at bounding box center [174, 325] width 39 height 14
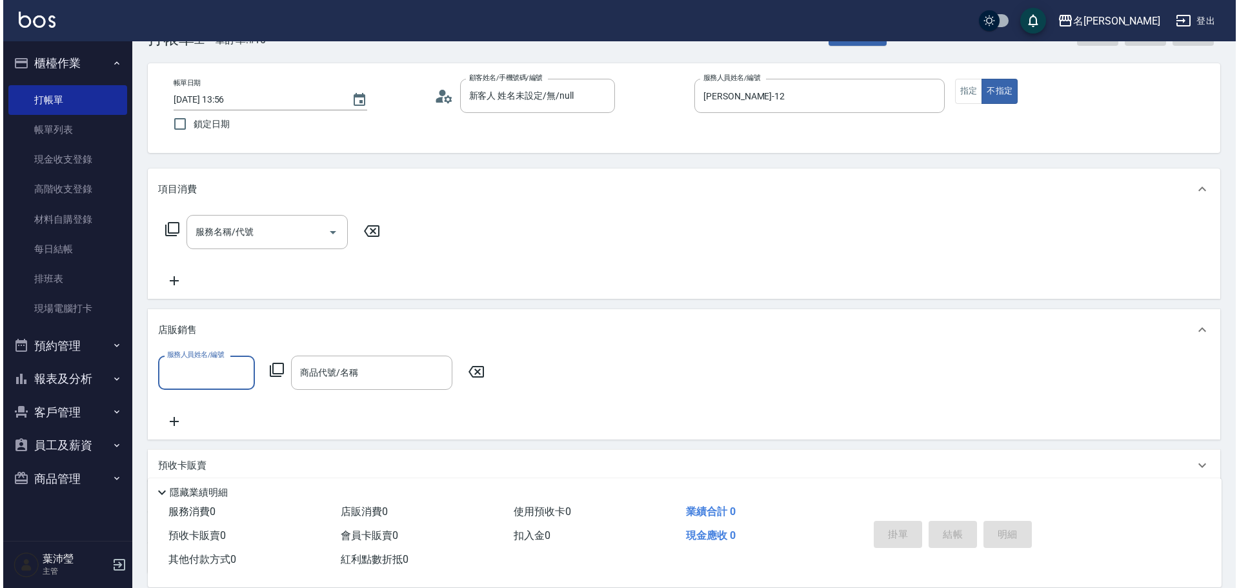
scroll to position [0, 0]
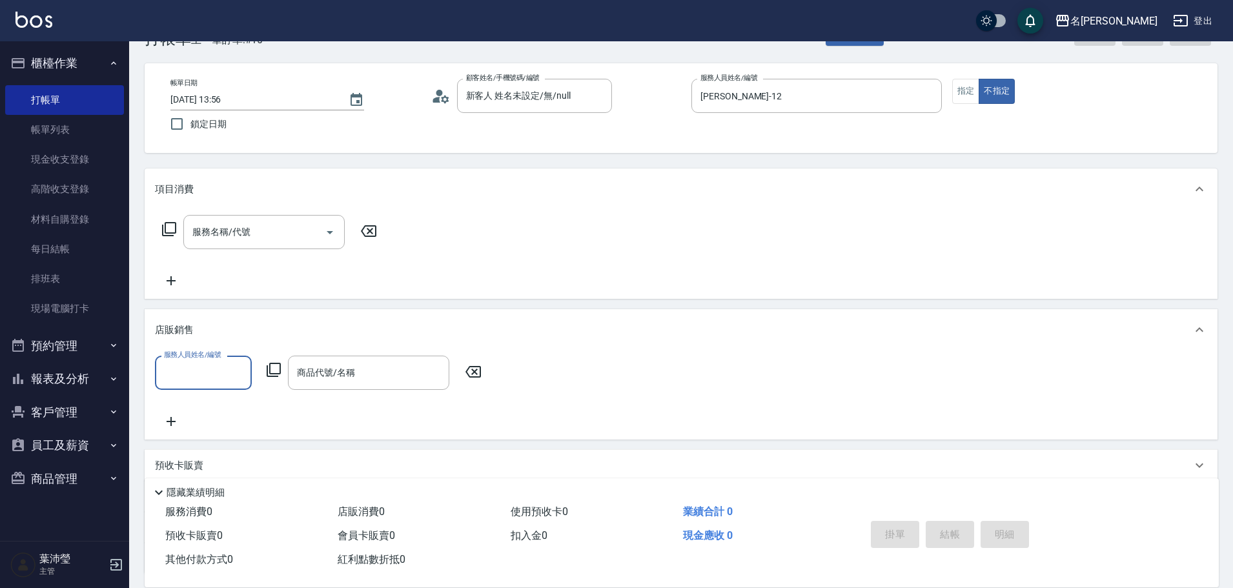
click at [208, 367] on input "服務人員姓名/編號" at bounding box center [203, 372] width 85 height 23
click at [212, 400] on div "[PERSON_NAME] -12" at bounding box center [203, 405] width 97 height 21
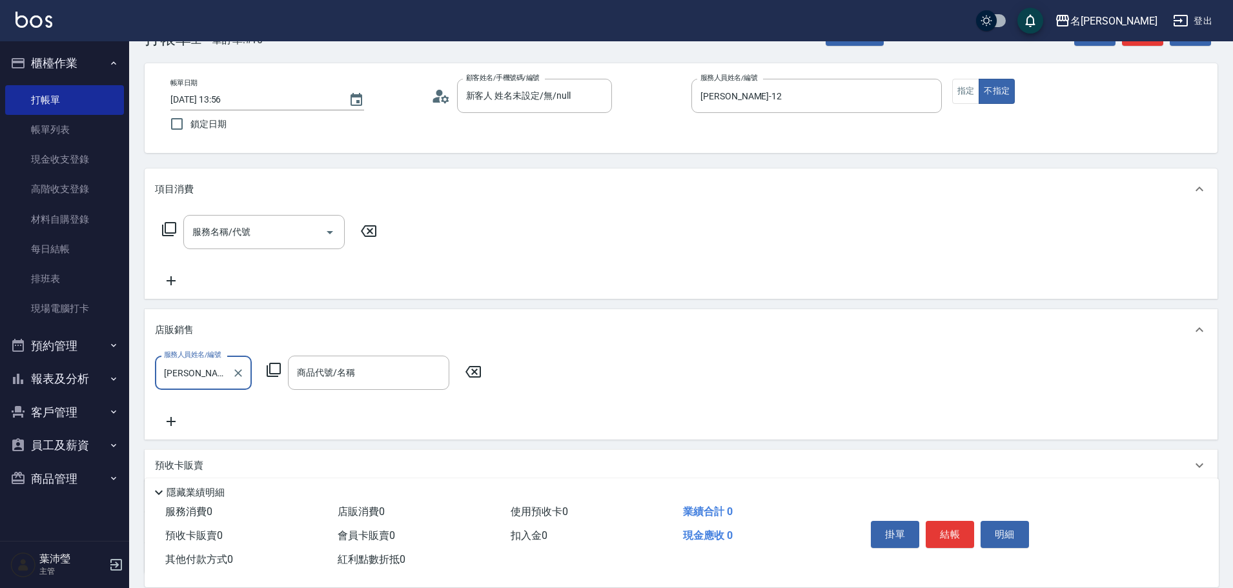
type input "[PERSON_NAME]-12"
click at [277, 364] on icon at bounding box center [274, 370] width 14 height 14
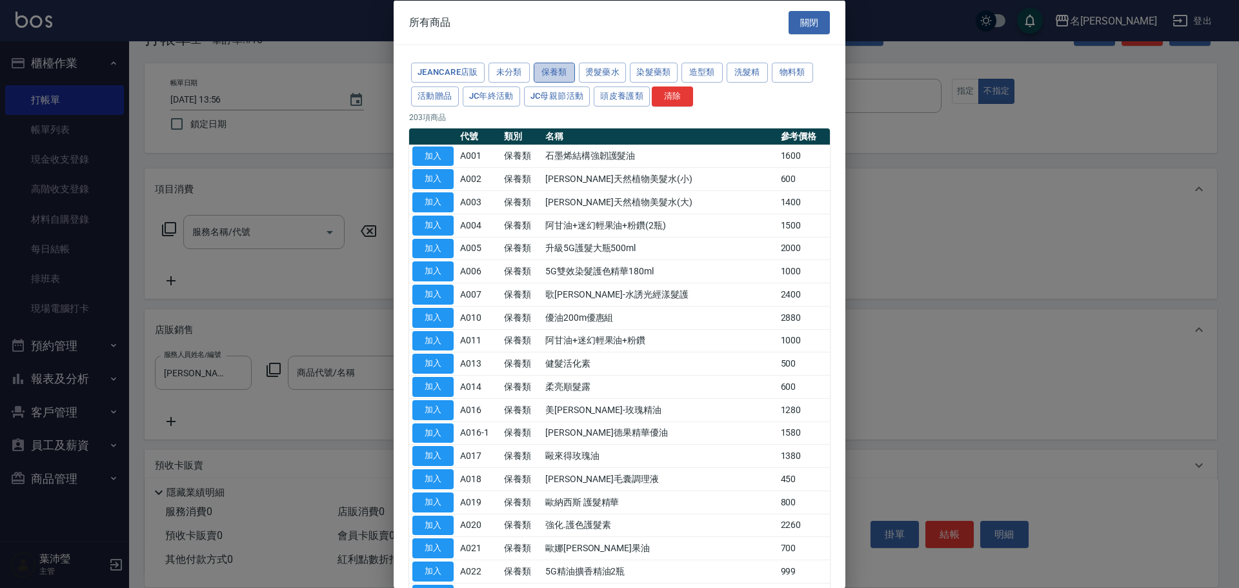
click at [560, 76] on button "保養類" at bounding box center [554, 73] width 41 height 20
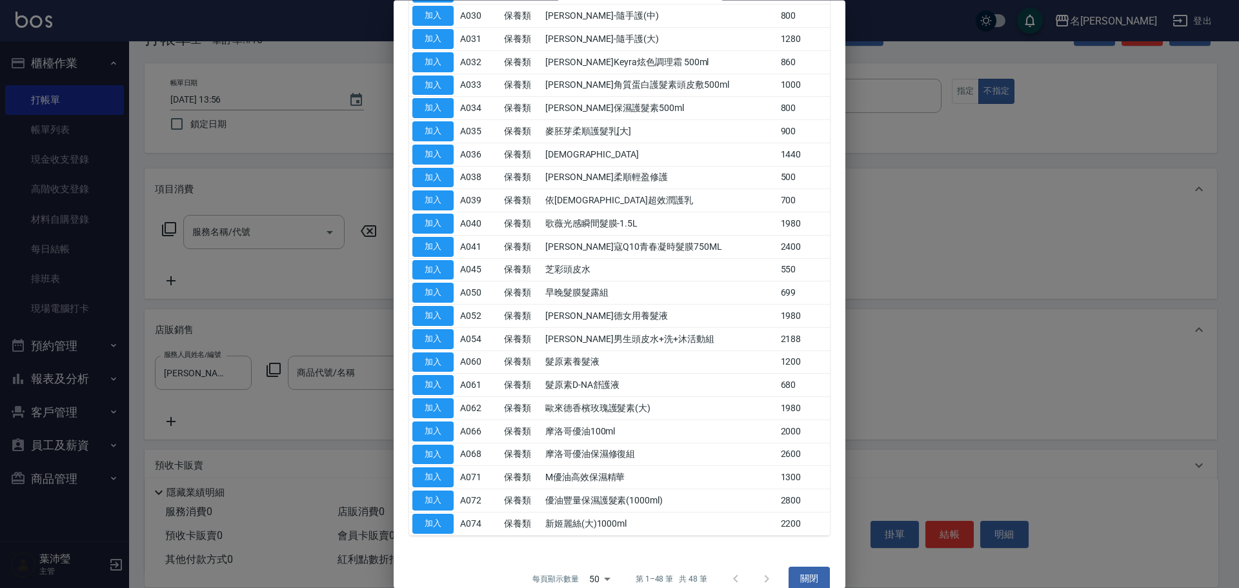
scroll to position [735, 0]
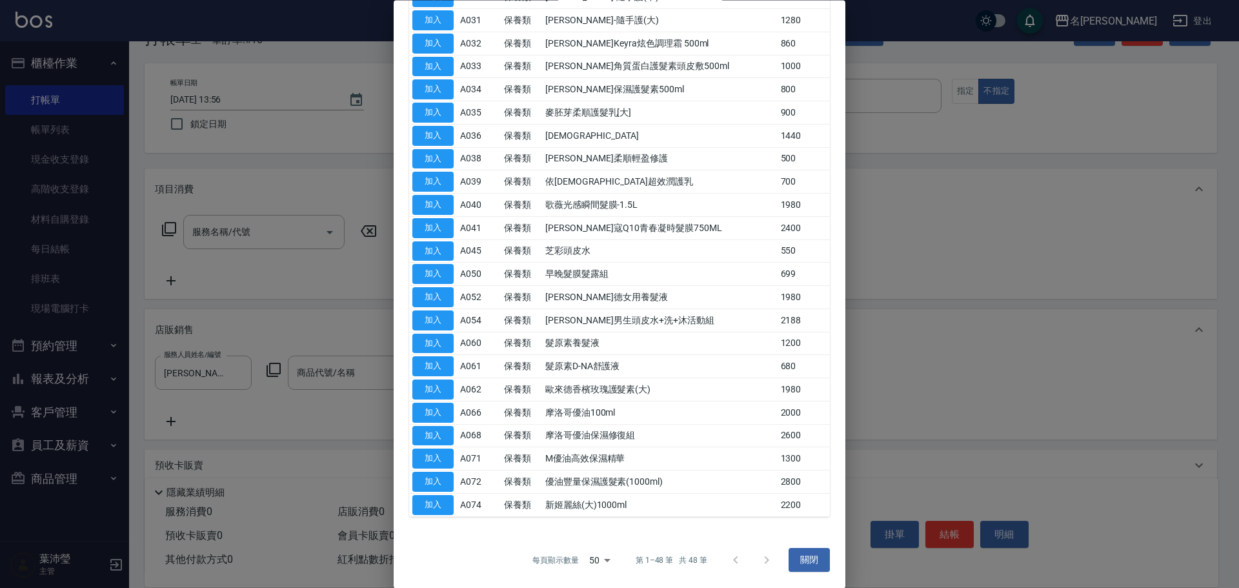
drag, startPoint x: 764, startPoint y: 561, endPoint x: 735, endPoint y: 567, distance: 30.3
click at [762, 561] on div at bounding box center [751, 560] width 62 height 31
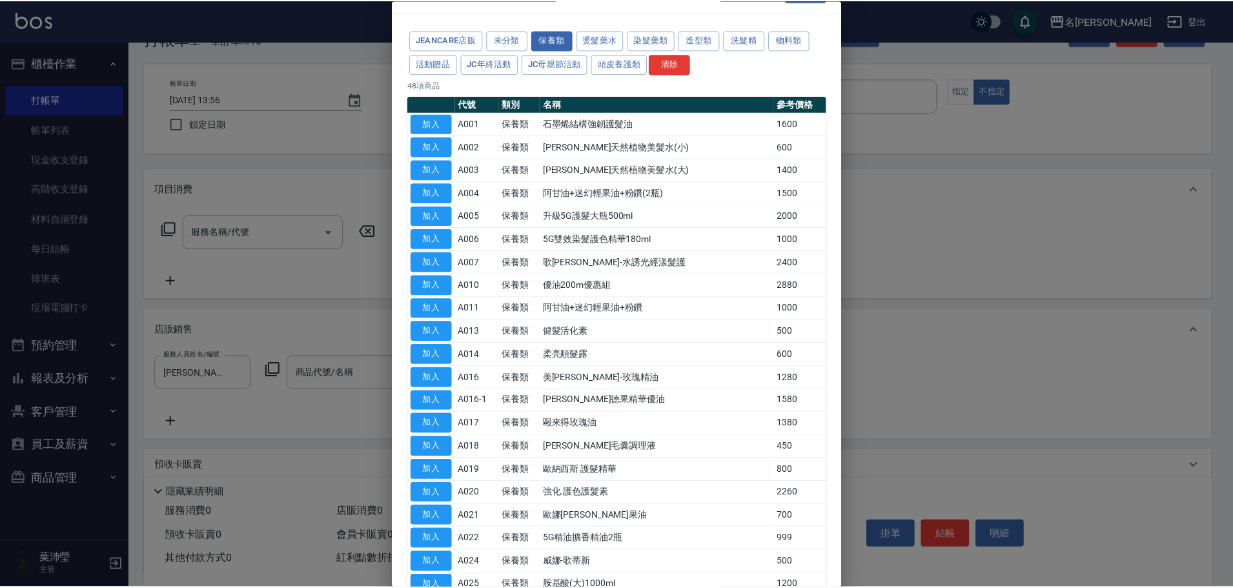
scroll to position [0, 0]
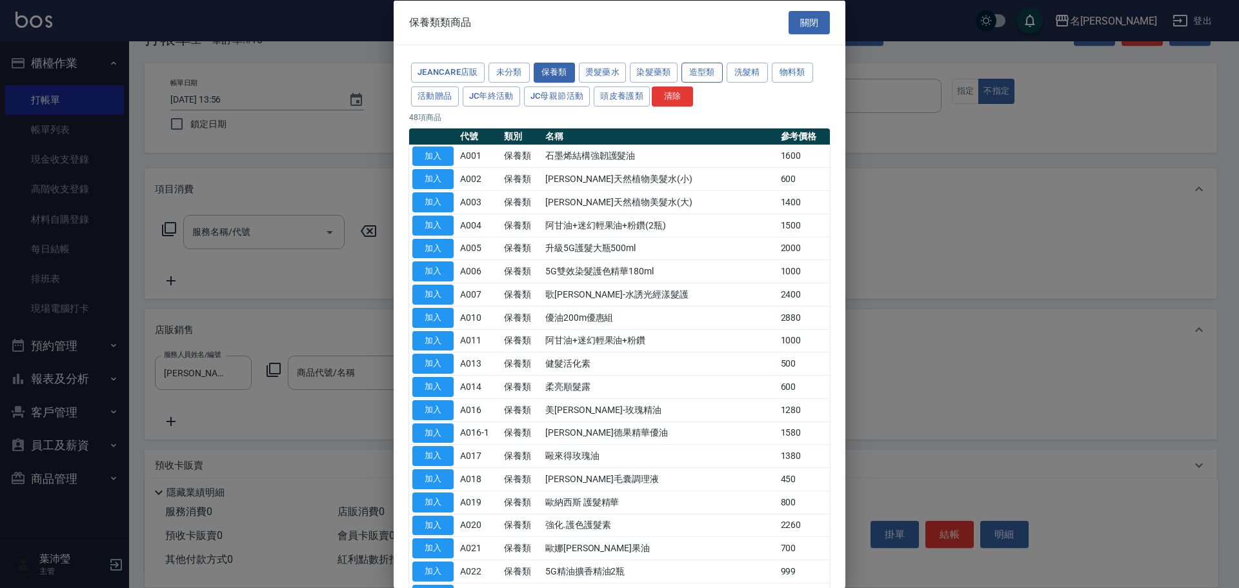
click at [706, 76] on button "造型類" at bounding box center [702, 73] width 41 height 20
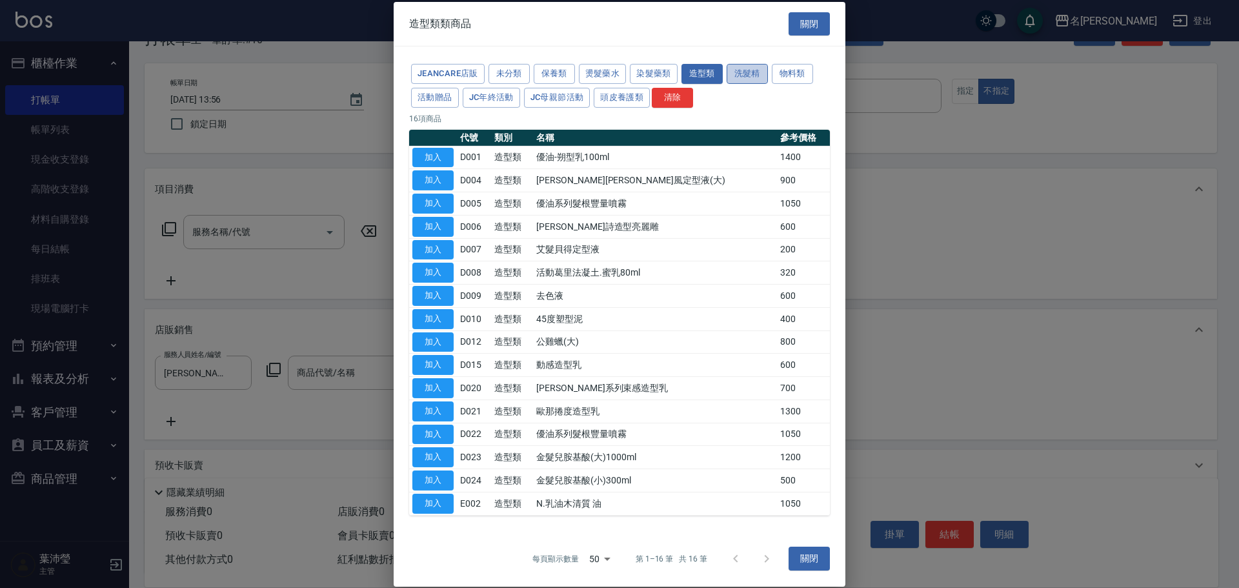
click at [745, 77] on button "洗髮精" at bounding box center [747, 74] width 41 height 20
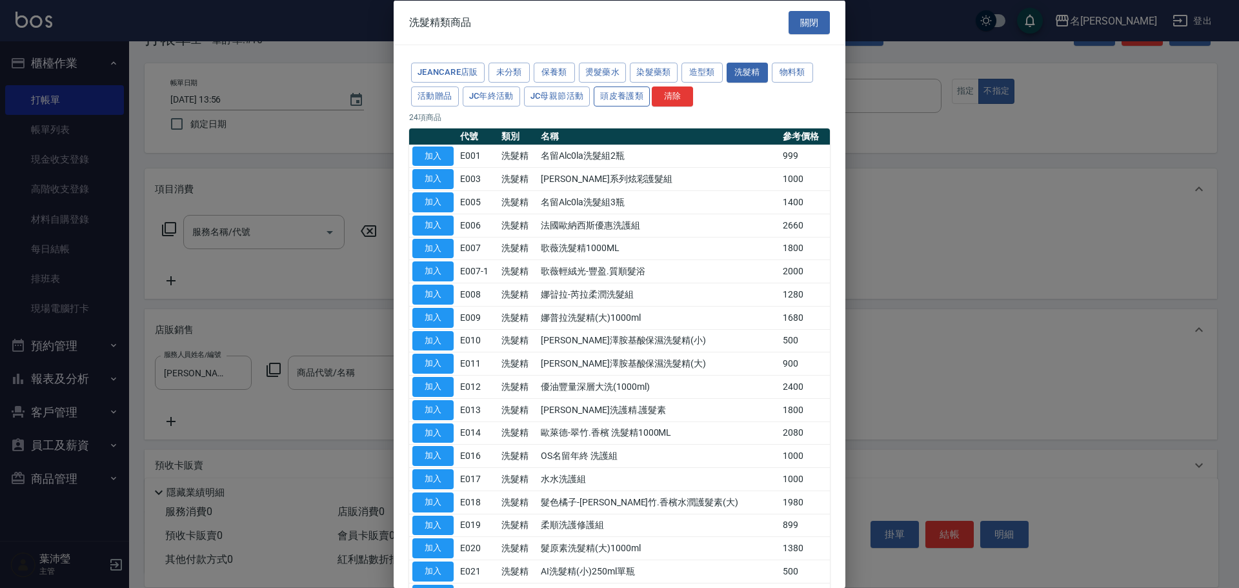
click at [614, 97] on button "頭皮養護類" at bounding box center [622, 96] width 56 height 20
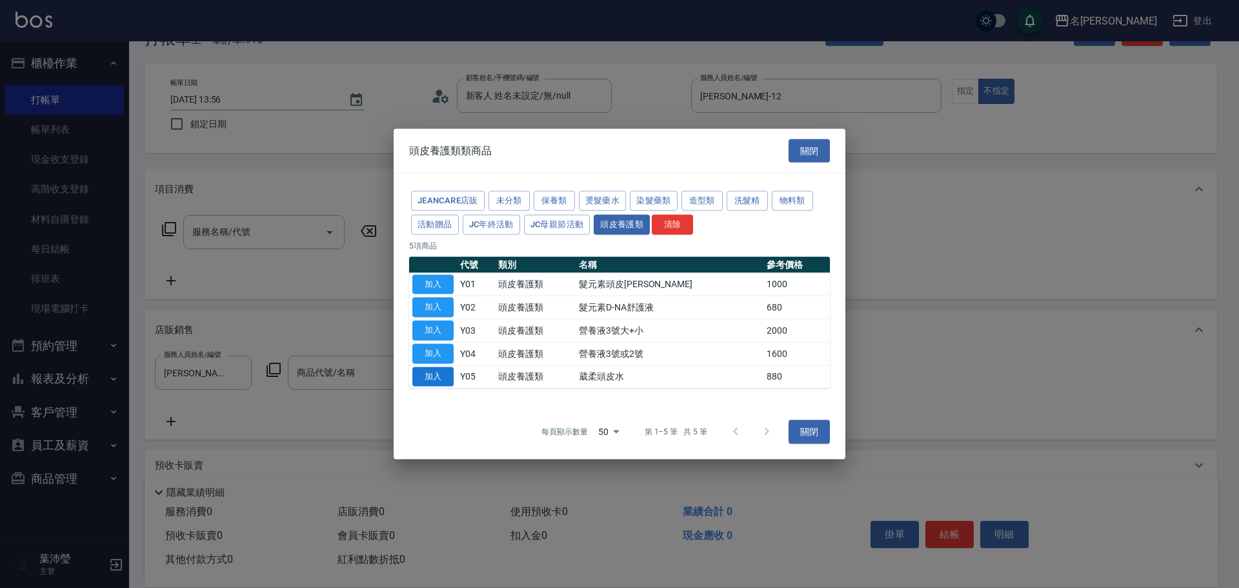
click at [431, 371] on button "加入" at bounding box center [432, 377] width 41 height 20
type input "葳柔頭皮水"
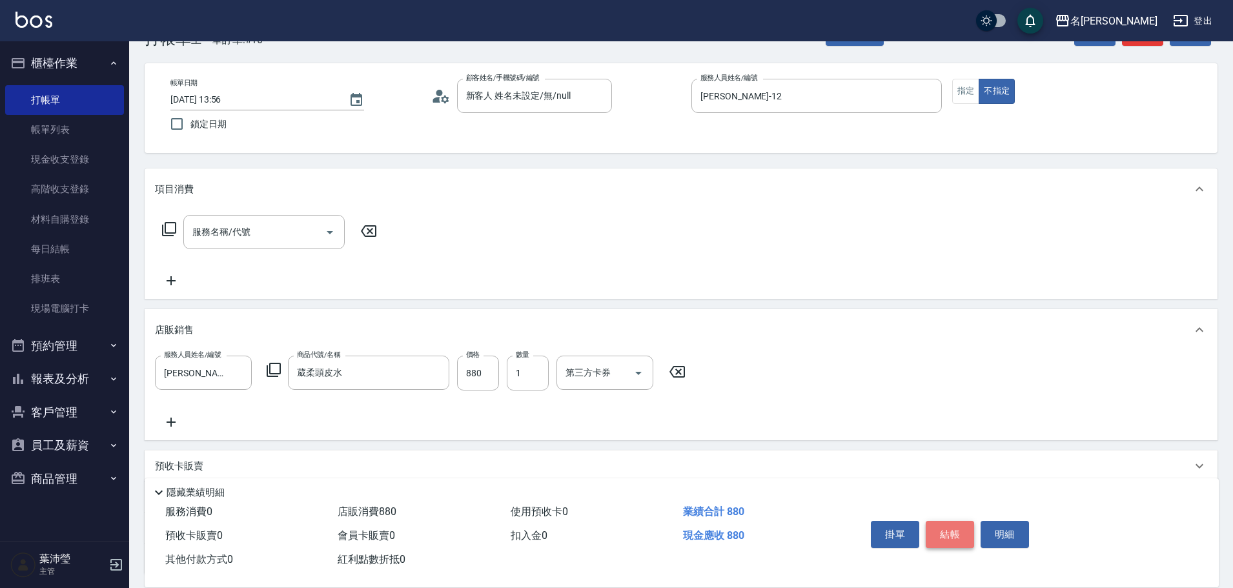
click at [946, 529] on button "結帳" at bounding box center [950, 534] width 48 height 27
